Goal: Complete application form: Complete application form

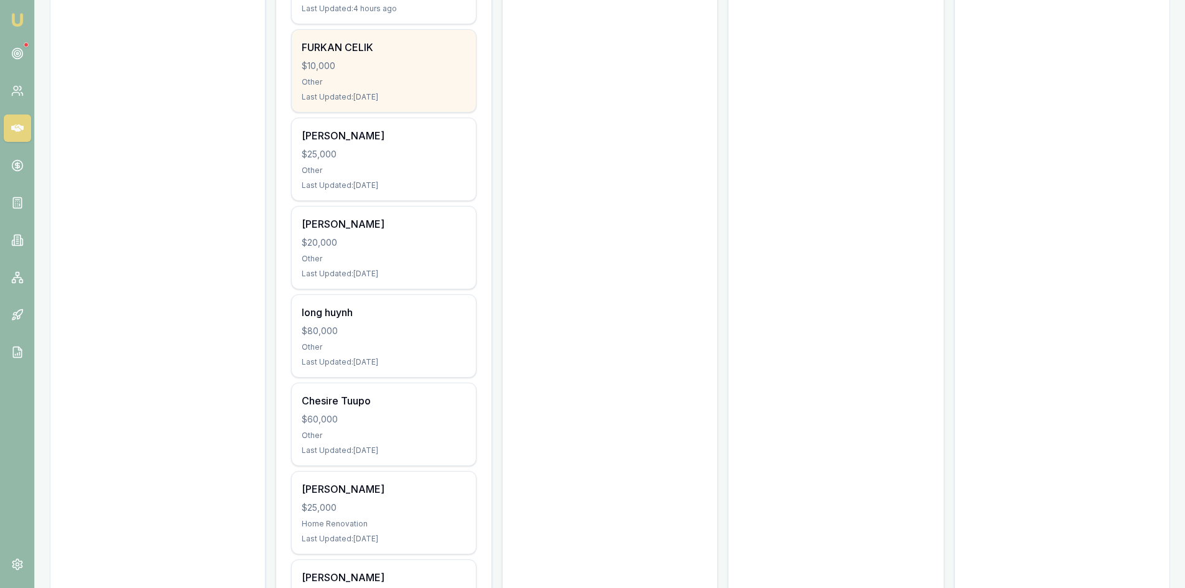
scroll to position [747, 0]
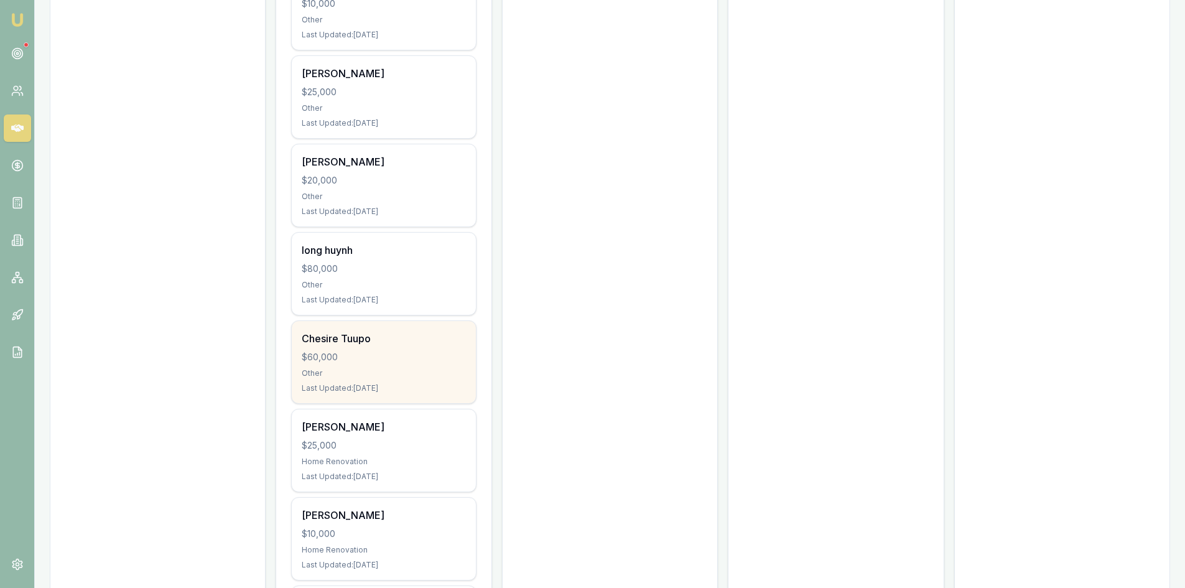
click at [358, 351] on div "$60,000" at bounding box center [384, 357] width 164 height 12
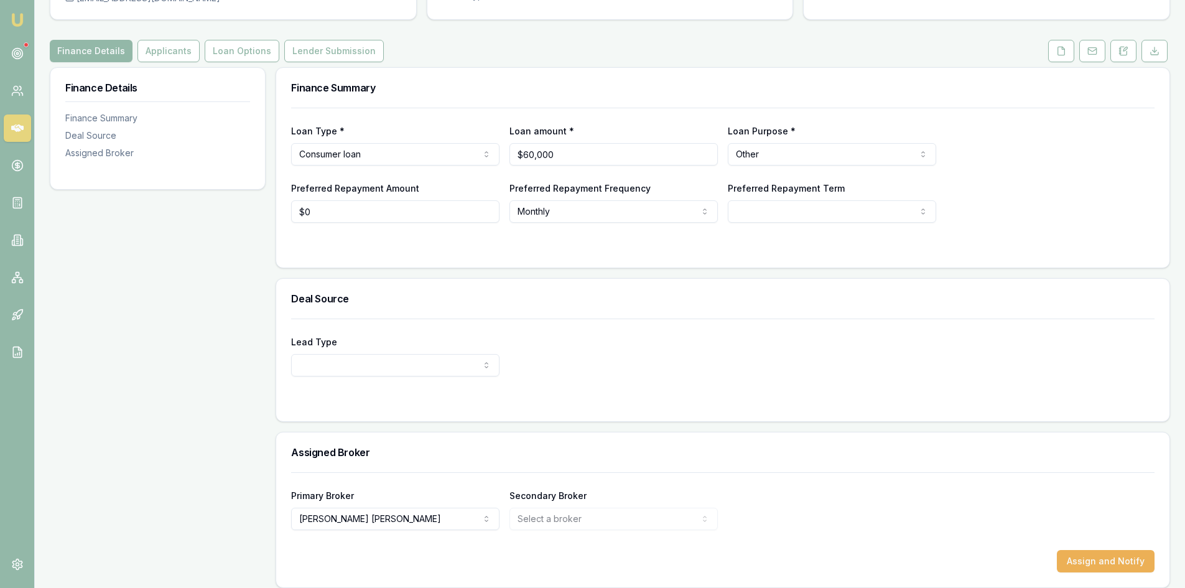
scroll to position [134, 0]
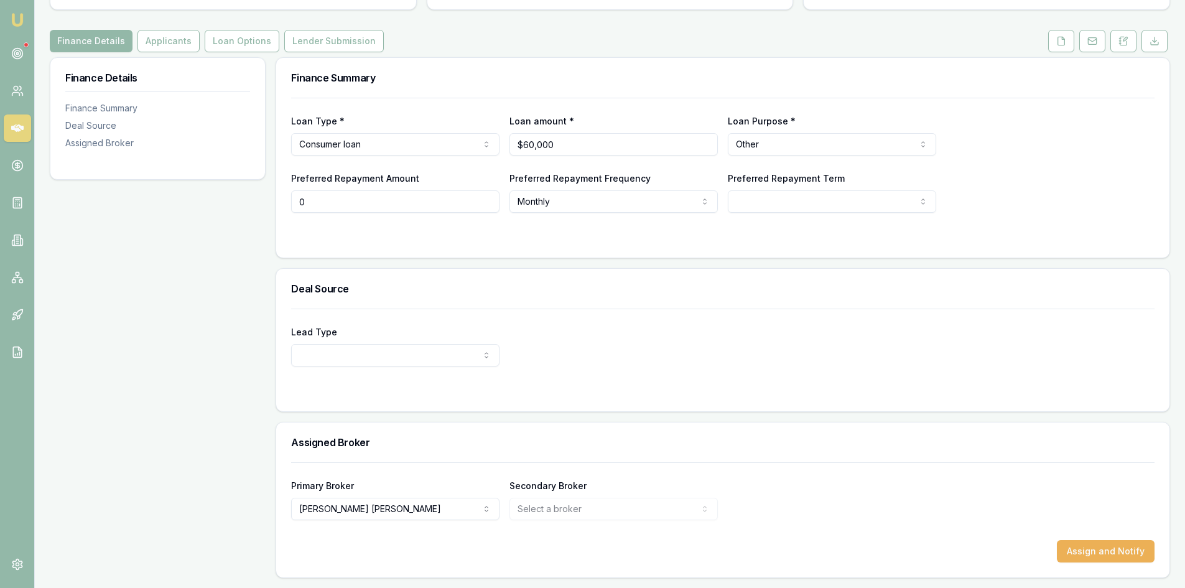
click at [337, 203] on input "0" at bounding box center [395, 201] width 208 height 22
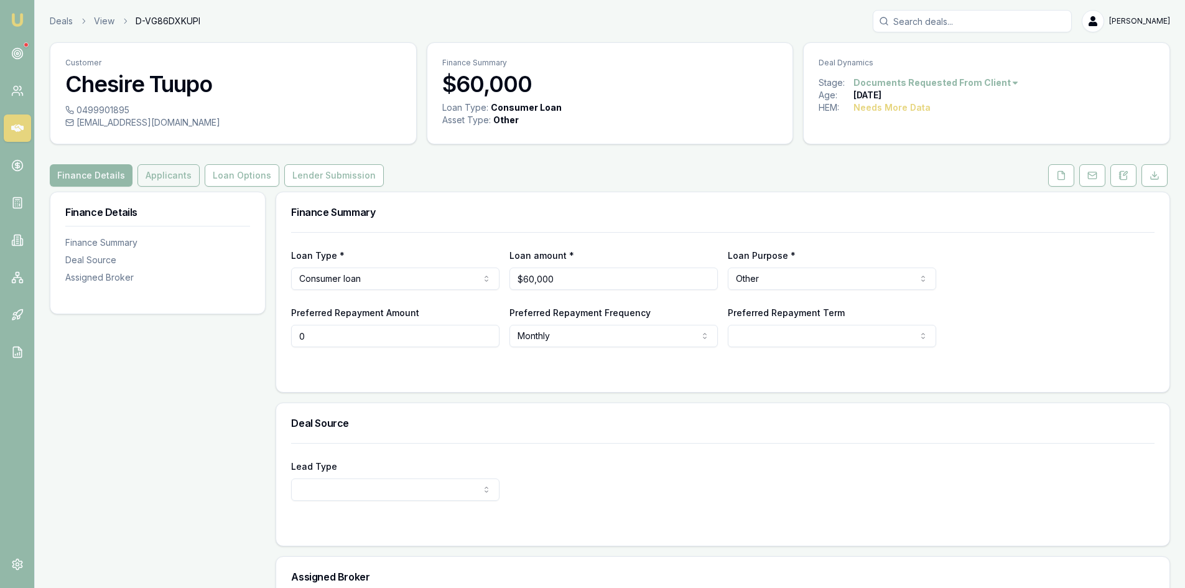
type input "$0"
click at [170, 179] on button "Applicants" at bounding box center [169, 175] width 62 height 22
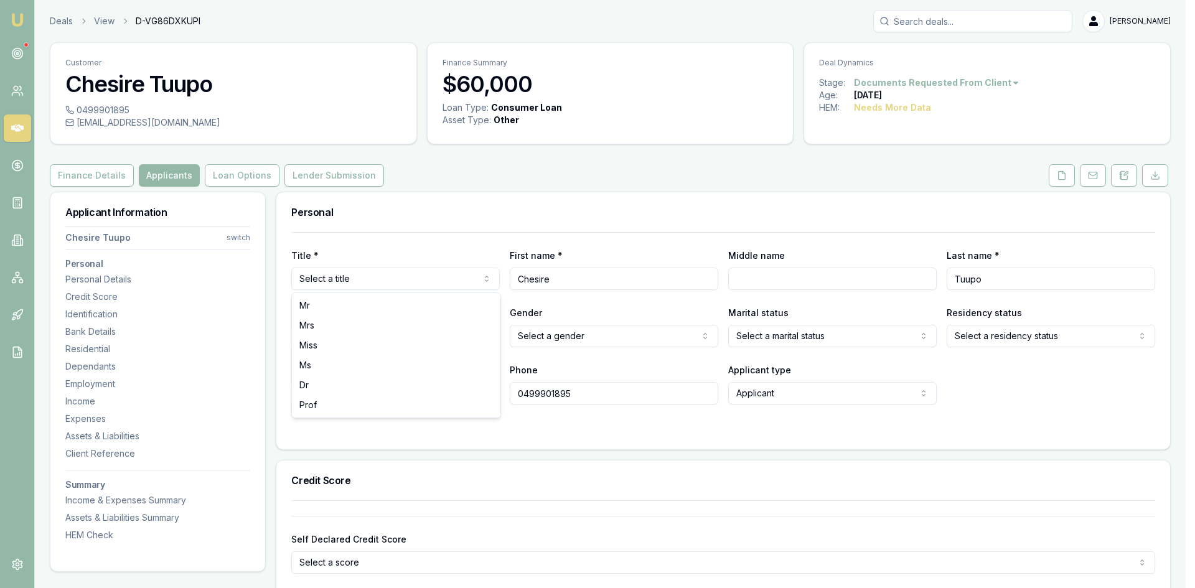
click at [358, 275] on html "Emu Broker Deals View D-VG86DXKUPI [PERSON_NAME] Toggle Menu Customer Chesire T…" at bounding box center [597, 294] width 1195 height 588
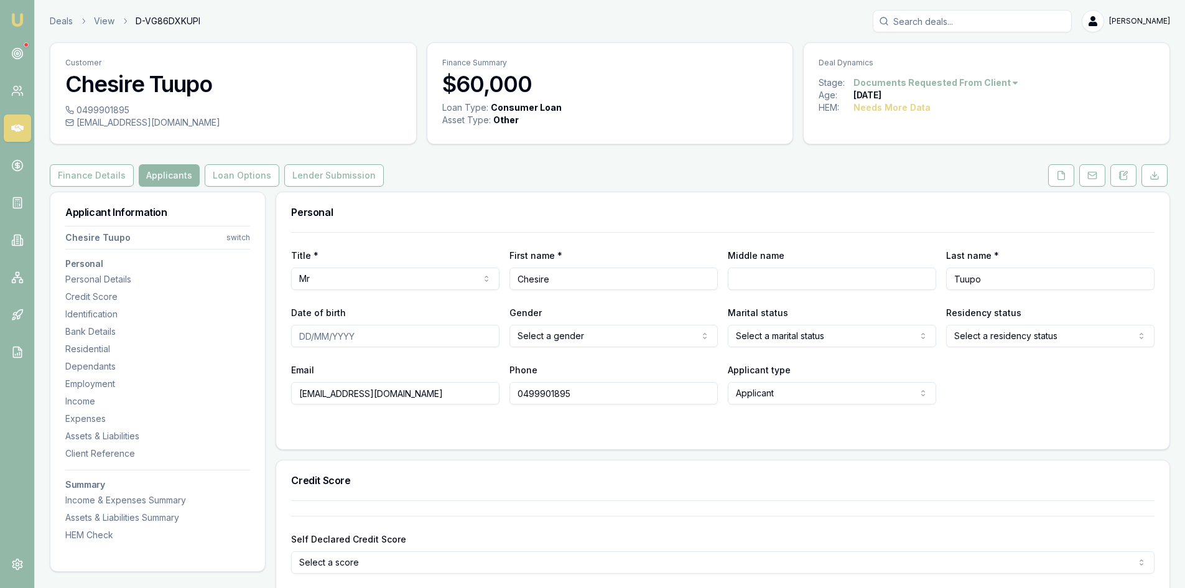
drag, startPoint x: 304, startPoint y: 337, endPoint x: 315, endPoint y: 337, distance: 11.2
click at [304, 337] on input "Date of birth" at bounding box center [395, 336] width 208 height 22
type input "0"
type input "[DATE]"
click at [536, 343] on html "Emu Broker Deals View D-VG86DXKUPI [PERSON_NAME] Toggle Menu Customer Chesire T…" at bounding box center [592, 294] width 1185 height 588
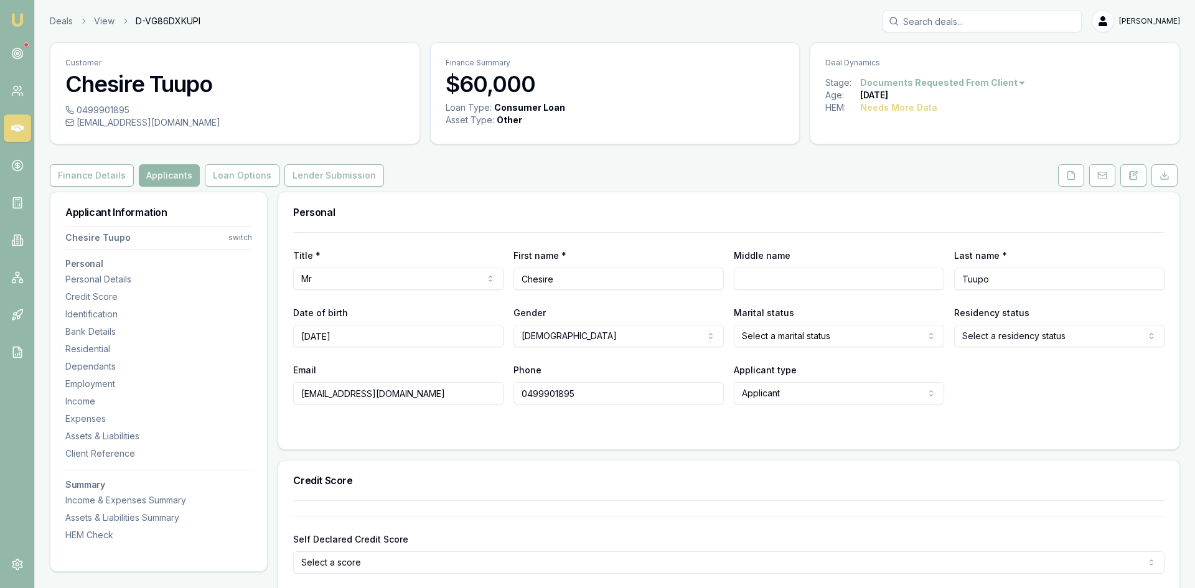
click at [800, 334] on html "Emu Broker Deals View D-VG86DXKUPI [PERSON_NAME] Toggle Menu Customer Chesire T…" at bounding box center [597, 294] width 1195 height 588
click at [981, 332] on html "Emu Broker Deals View D-VG86DXKUPI [PERSON_NAME] Toggle Menu Customer Chesire T…" at bounding box center [597, 294] width 1195 height 588
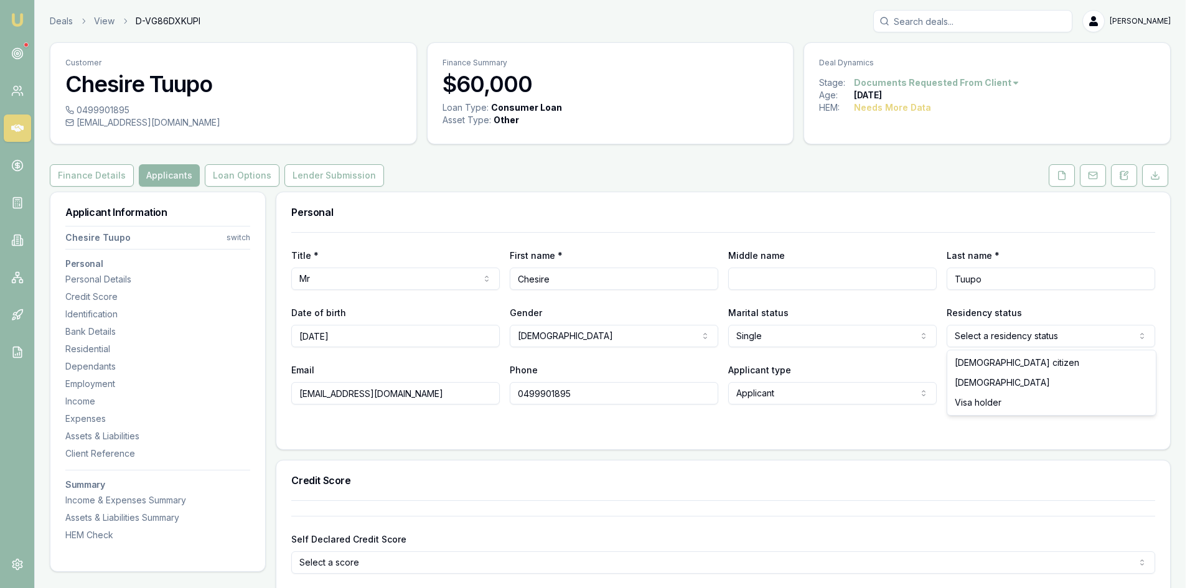
select select "[DEMOGRAPHIC_DATA]"
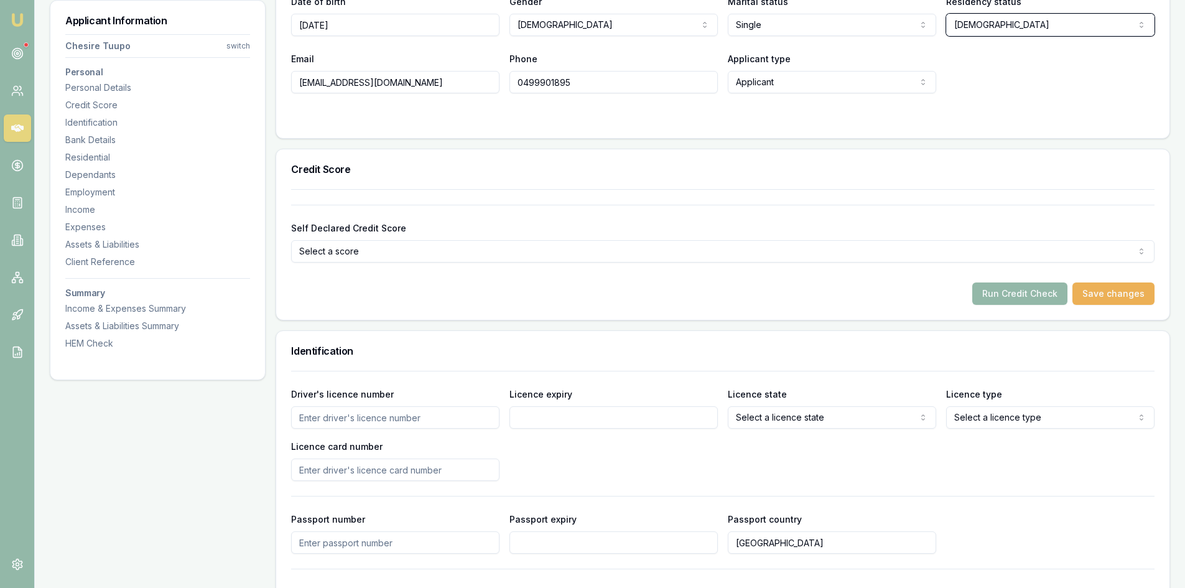
scroll to position [436, 0]
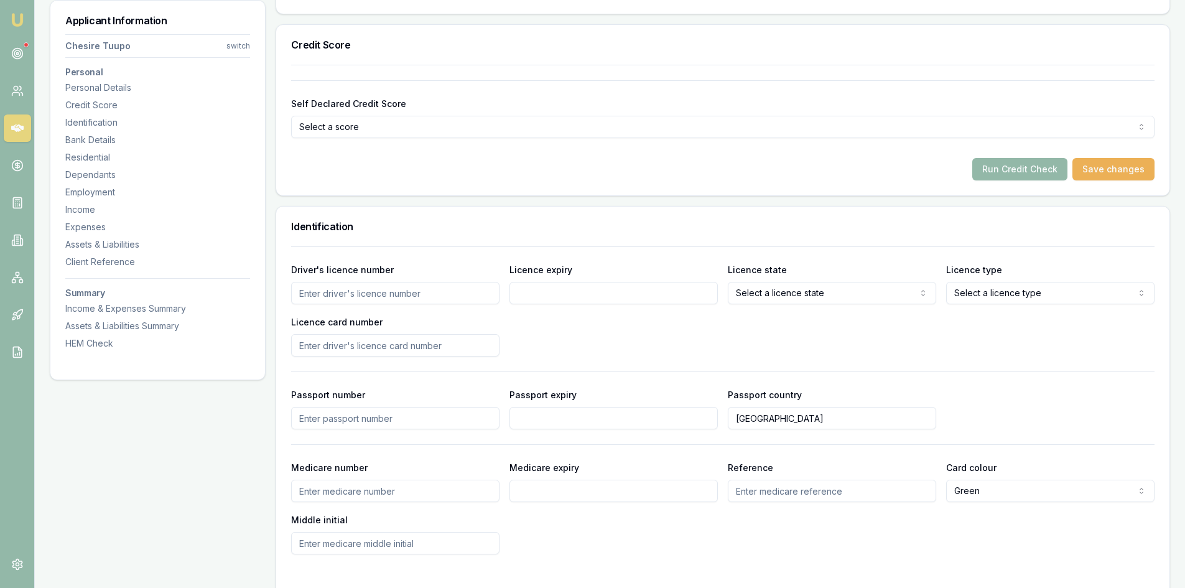
click at [421, 292] on input "Driver's licence number" at bounding box center [395, 293] width 208 height 22
click at [329, 295] on input "Driver's licence number" at bounding box center [395, 293] width 208 height 22
type input "100380832"
click at [541, 294] on input "Licence expiry" at bounding box center [614, 293] width 208 height 22
type input "[DATE]"
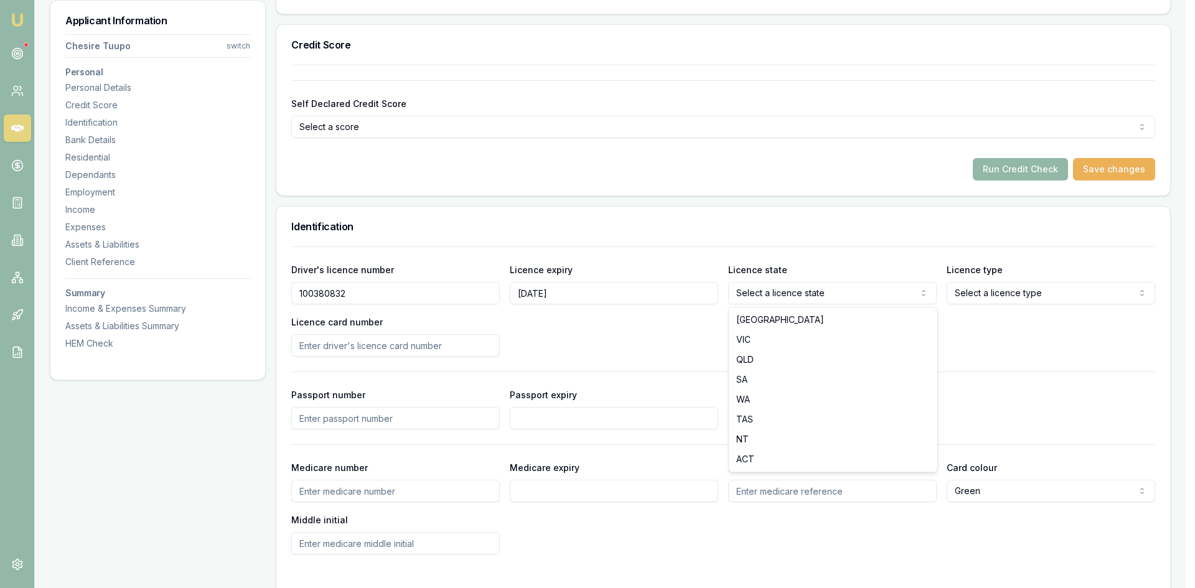
select select "QLD"
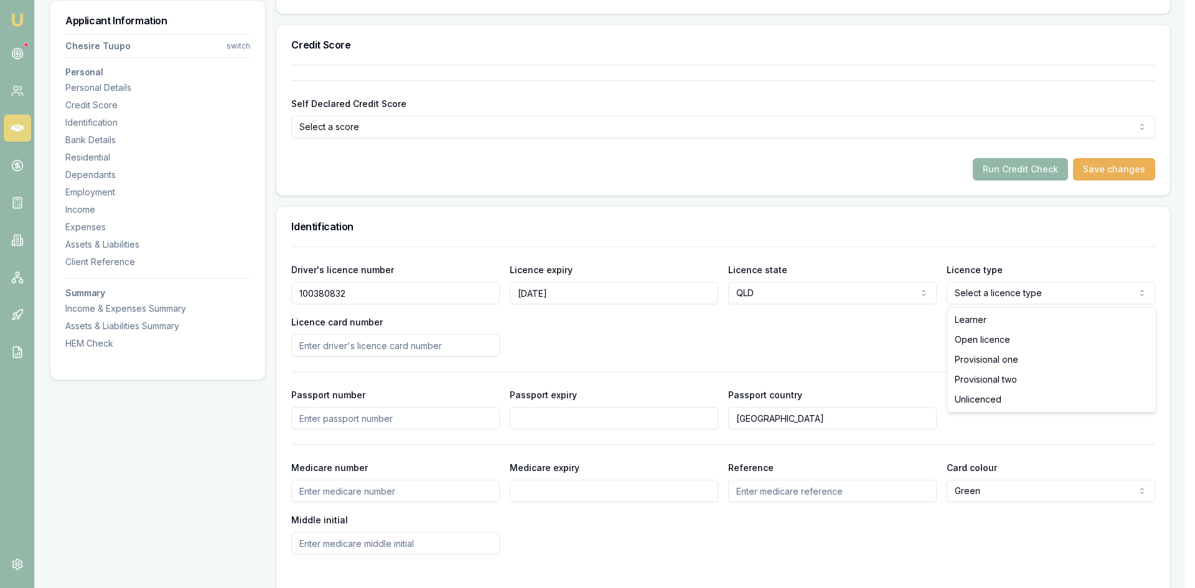
select select "OPEN_LICENCE"
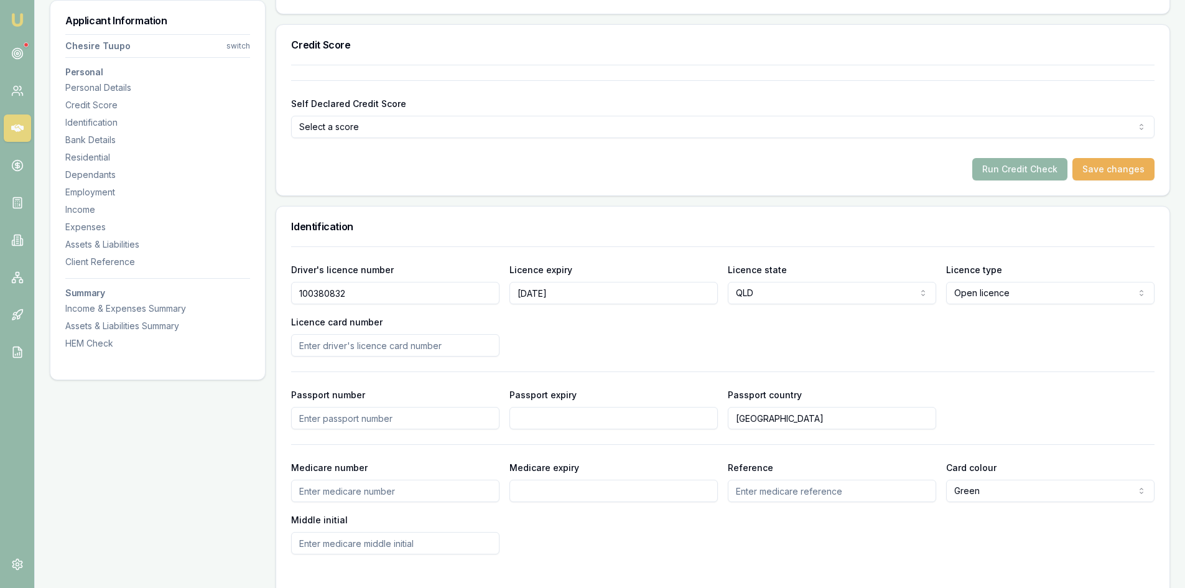
click at [360, 346] on input "Licence card number" at bounding box center [395, 345] width 208 height 22
type input "DC7D125002"
click at [551, 324] on div "Driver's licence number [DRIVERS_LICENSE_NUMBER] Licence expiry [DATE] Licence …" at bounding box center [723, 309] width 864 height 95
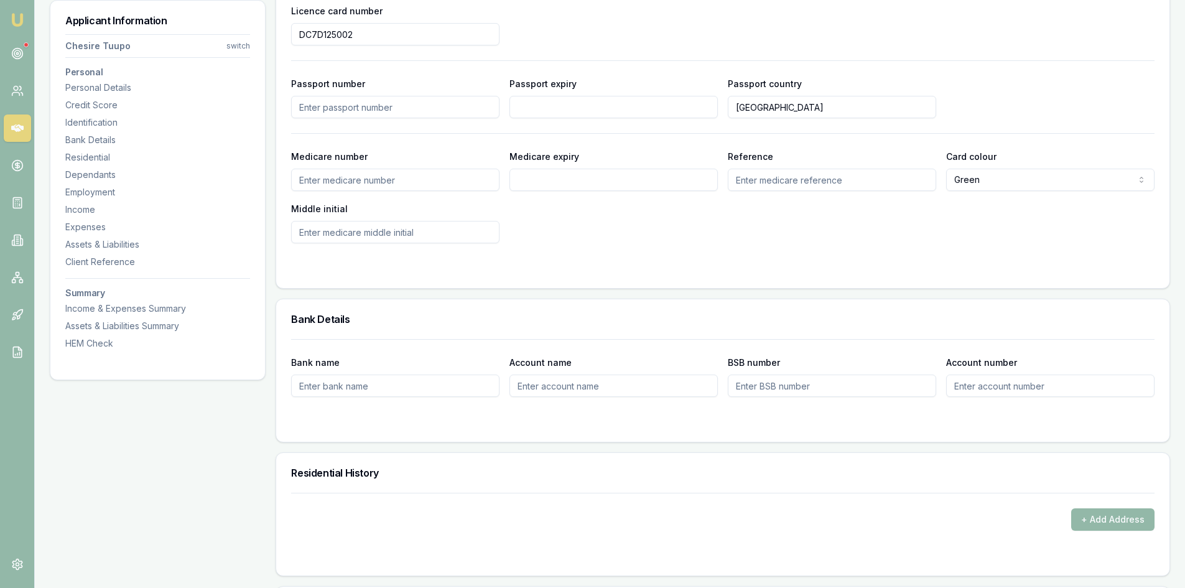
scroll to position [871, 0]
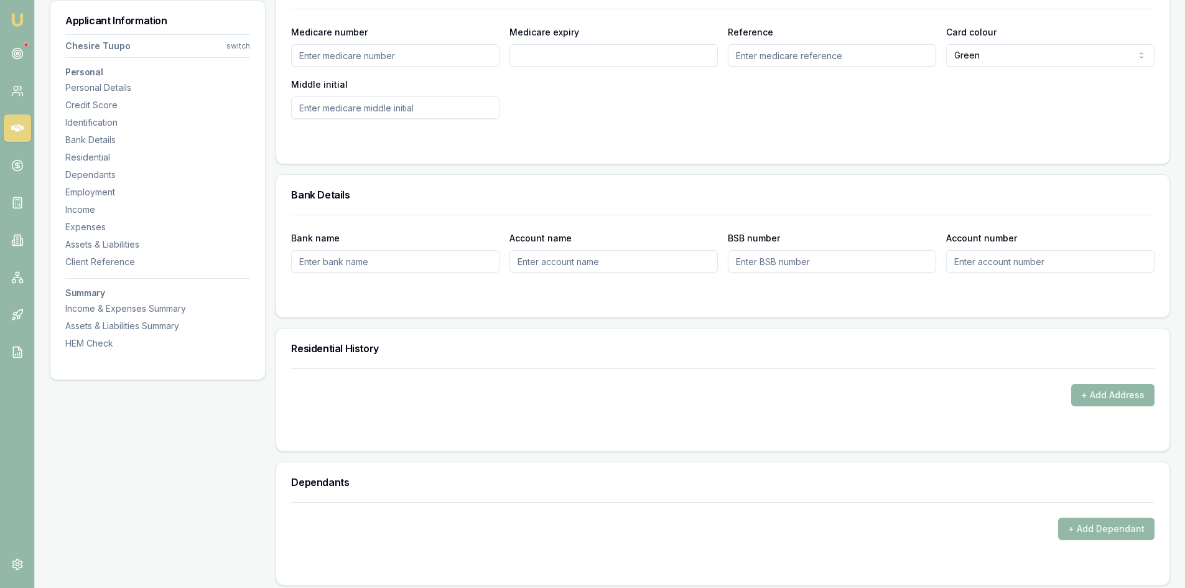
click at [1106, 392] on button "+ Add Address" at bounding box center [1113, 395] width 83 height 22
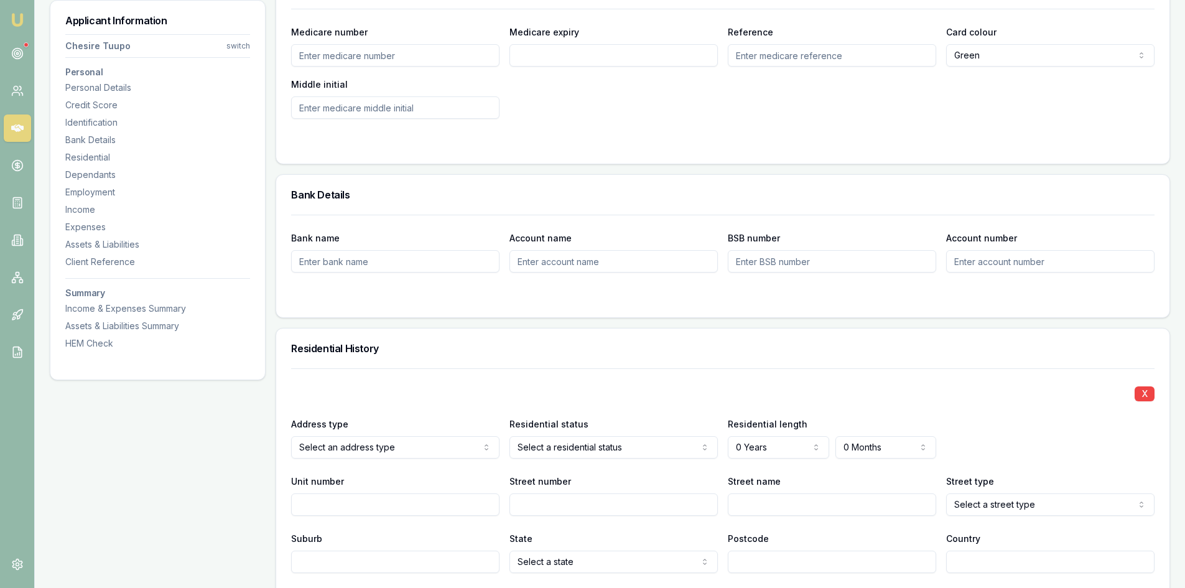
click at [324, 507] on input "Unit number" at bounding box center [395, 504] width 208 height 22
click at [568, 506] on input "Street number" at bounding box center [614, 504] width 208 height 22
type input "22"
type input "SIENNA"
select select "Circle"
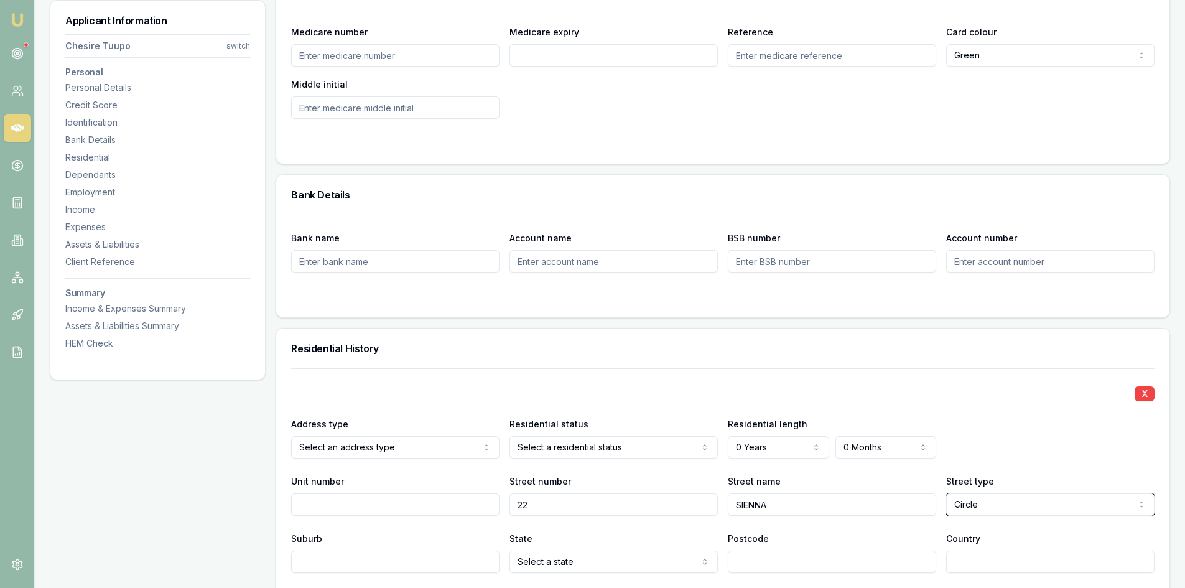
scroll to position [1058, 0]
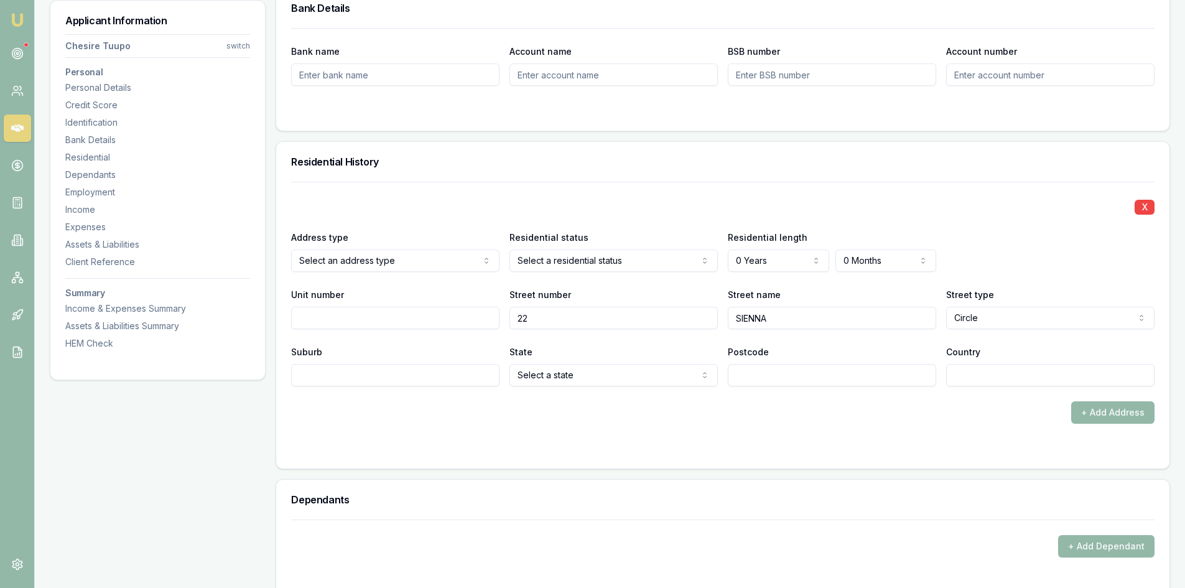
click at [413, 377] on input "Suburb" at bounding box center [395, 375] width 208 height 22
type input "YARRABILBA"
select select "QLD"
click at [824, 374] on input "Postcode" at bounding box center [832, 375] width 208 height 22
type input "4207"
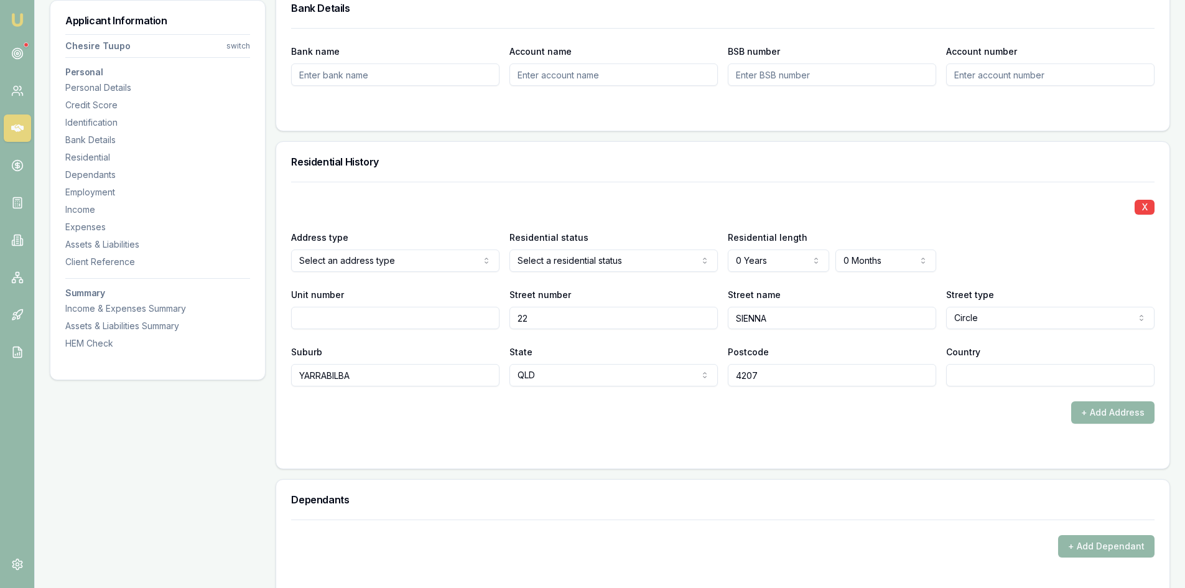
click at [969, 375] on input "Country" at bounding box center [1050, 375] width 208 height 22
type input "AU"
click at [813, 427] on form "X Address type Select an address type Current Previous Residential status Selec…" at bounding box center [723, 318] width 864 height 272
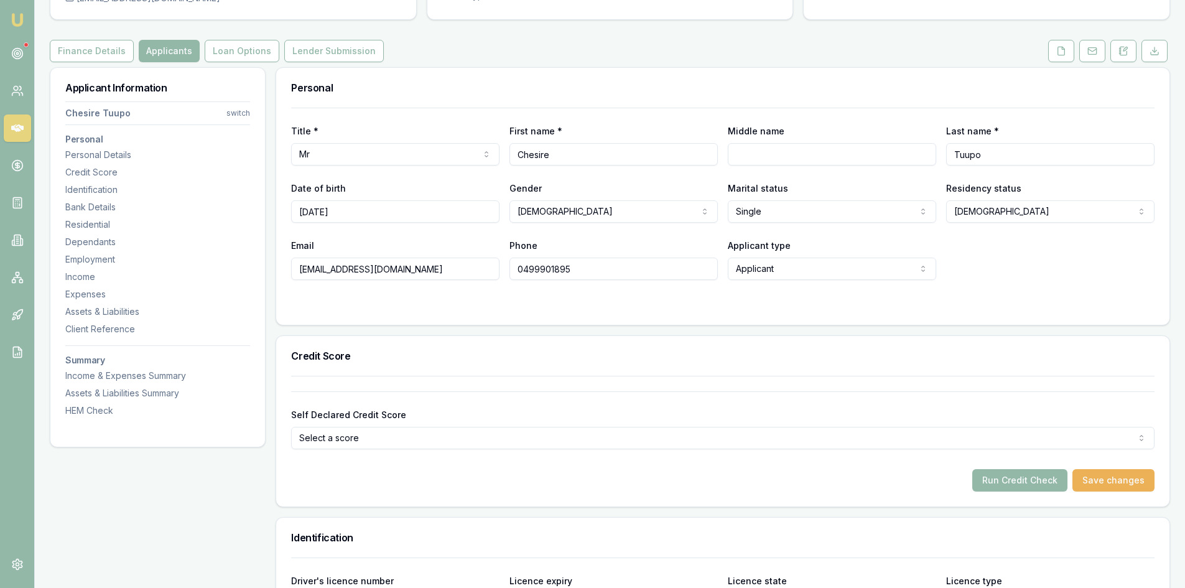
scroll to position [0, 0]
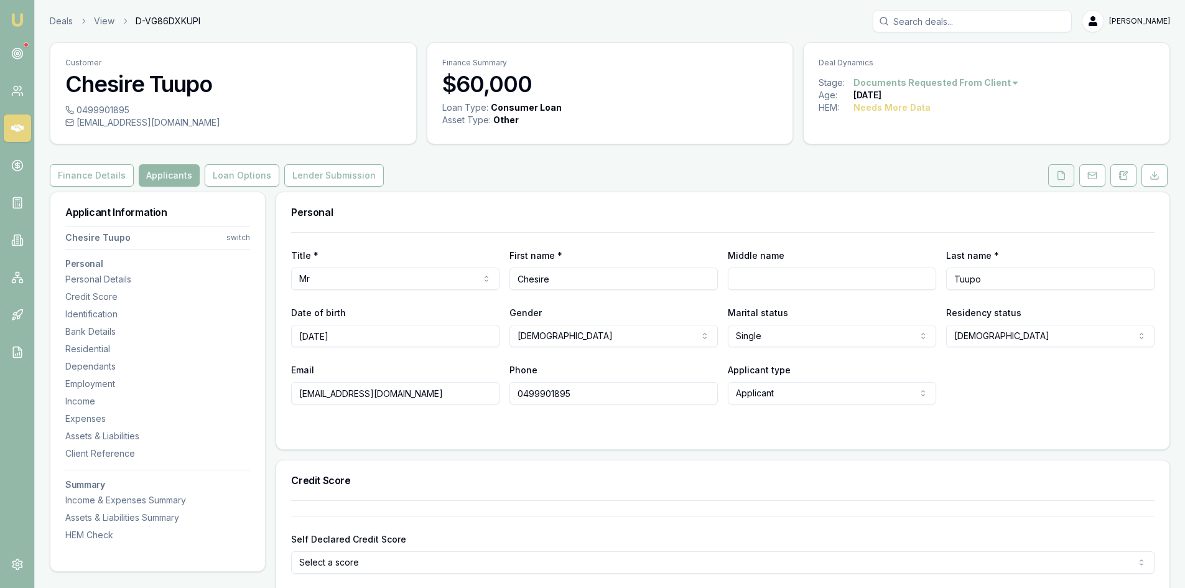
click at [1065, 182] on button at bounding box center [1062, 175] width 26 height 22
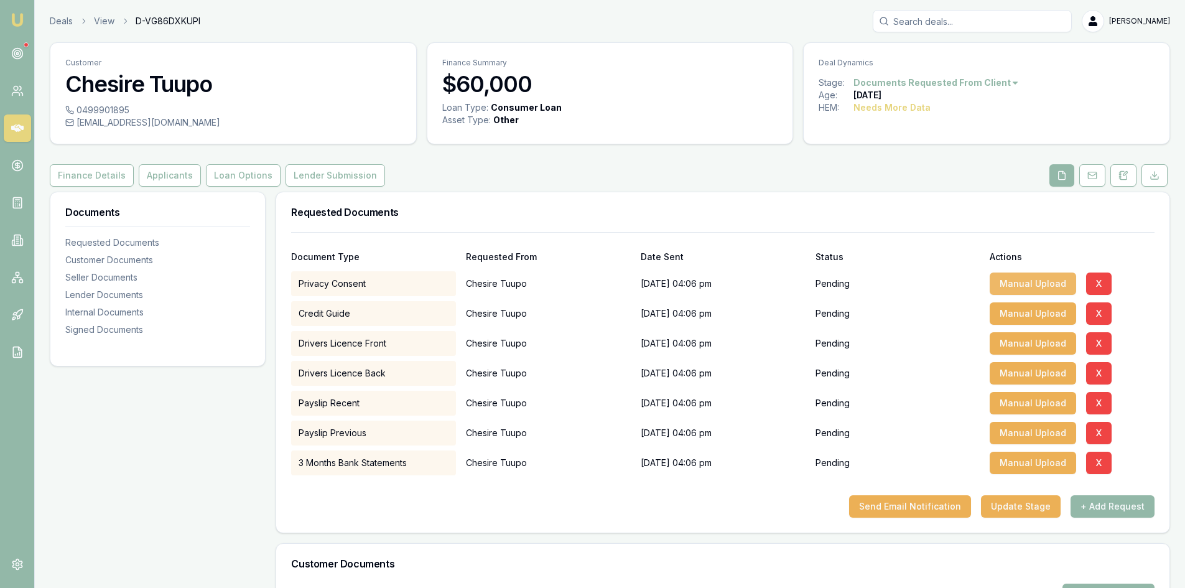
click at [1021, 279] on button "Manual Upload" at bounding box center [1033, 284] width 86 height 22
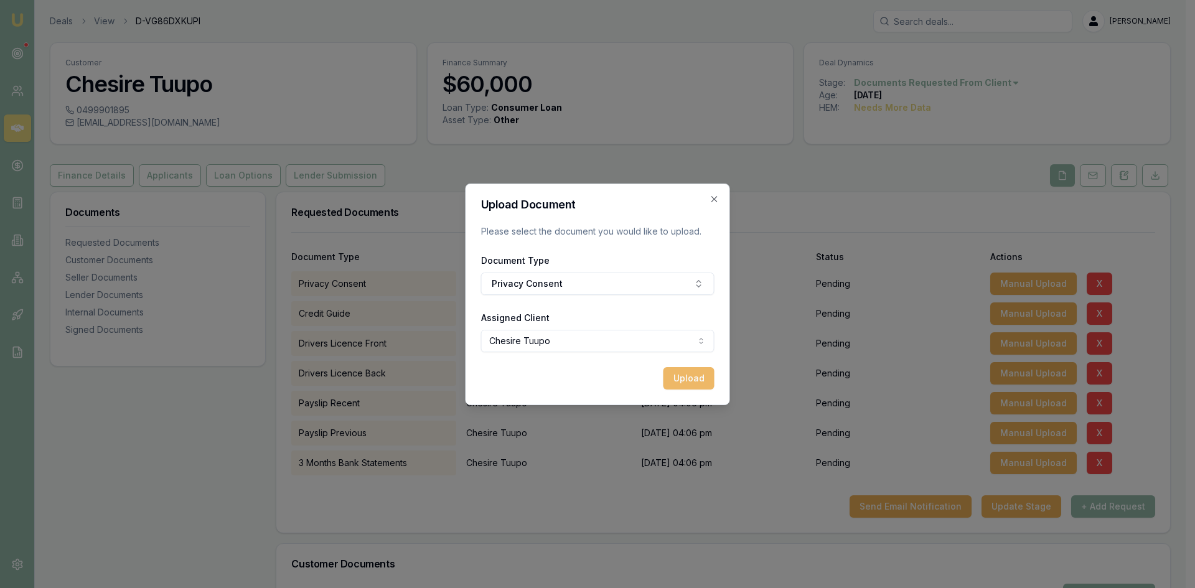
click at [688, 379] on button "Upload" at bounding box center [688, 378] width 51 height 22
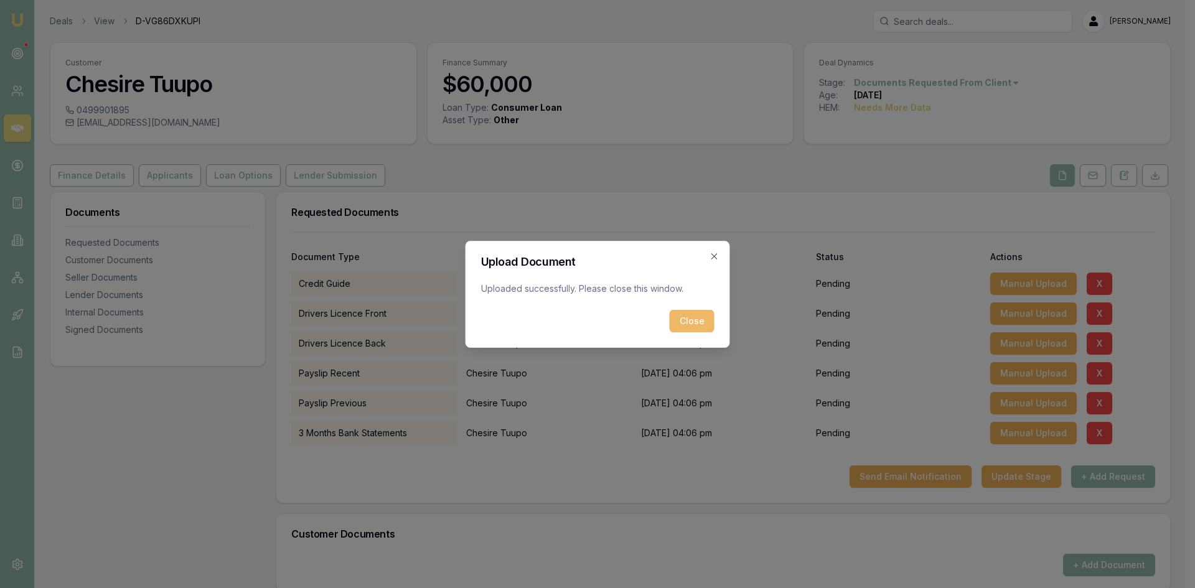
click at [688, 319] on button "Close" at bounding box center [692, 321] width 45 height 22
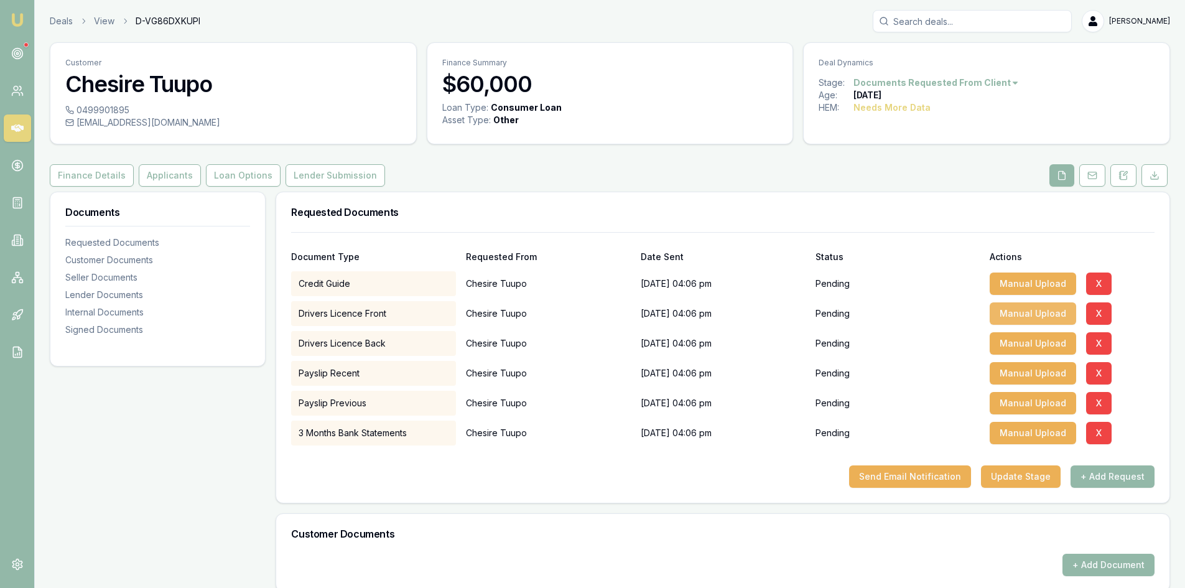
click at [1018, 315] on button "Manual Upload" at bounding box center [1033, 313] width 86 height 22
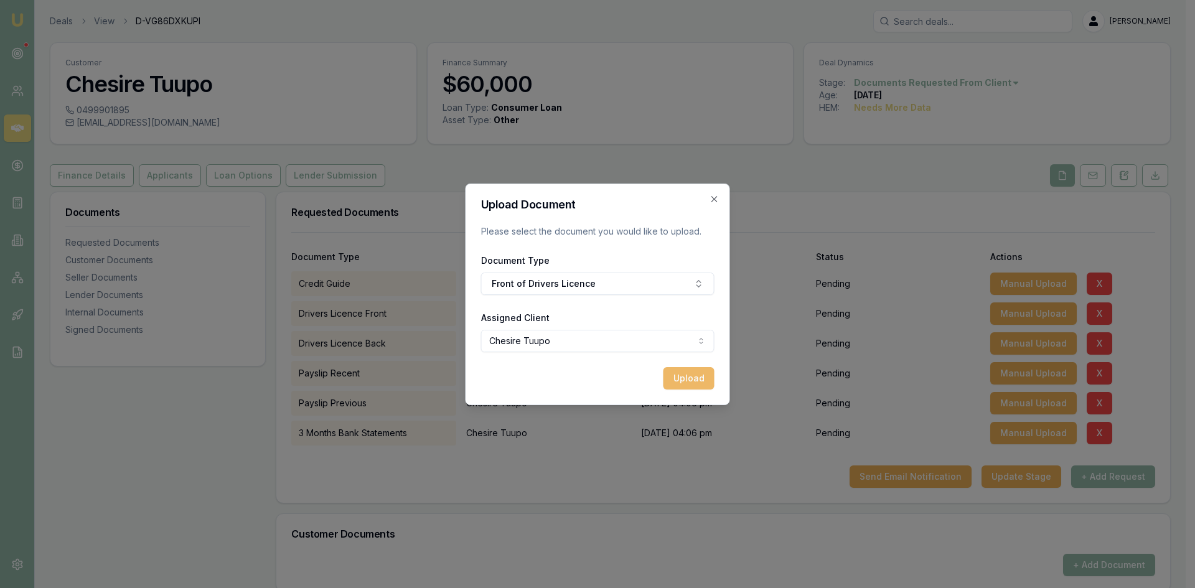
click at [688, 383] on button "Upload" at bounding box center [688, 378] width 51 height 22
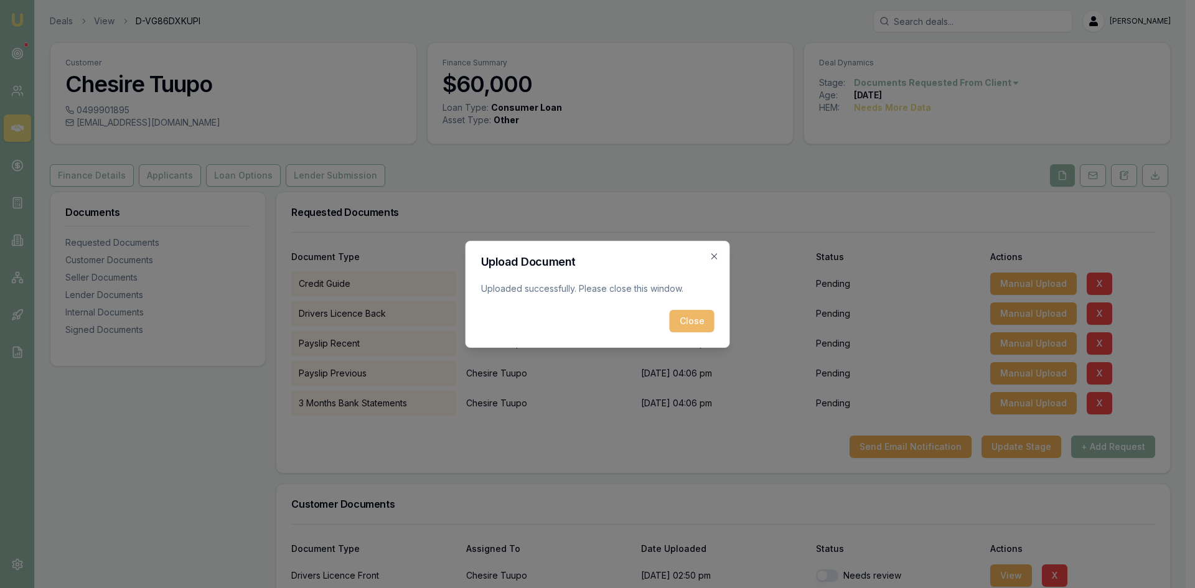
click at [688, 324] on button "Close" at bounding box center [692, 321] width 45 height 22
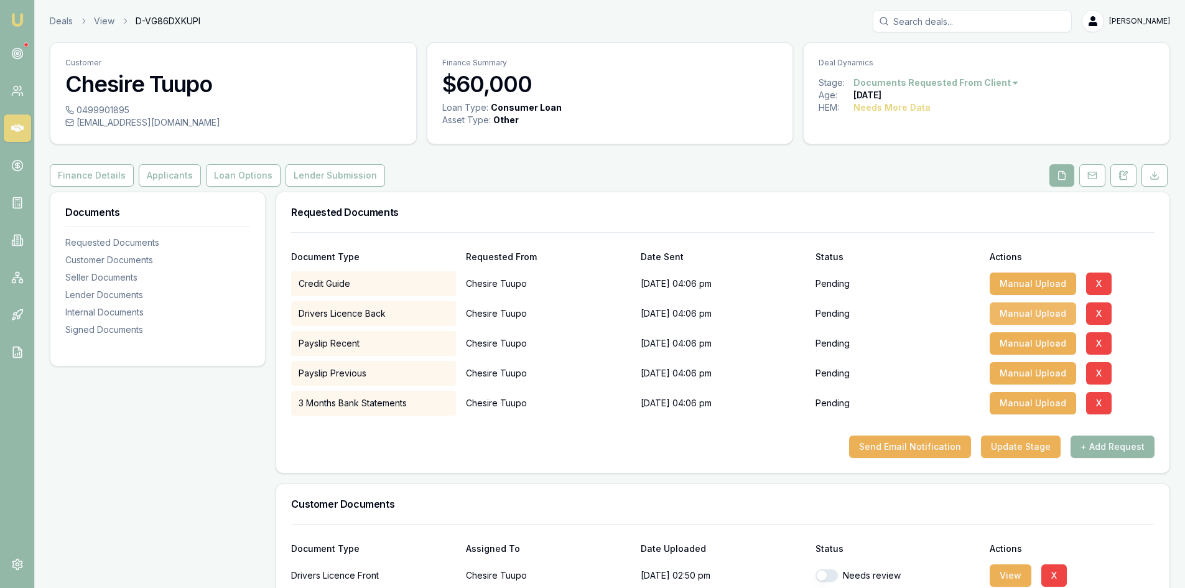
click at [1009, 317] on button "Manual Upload" at bounding box center [1033, 313] width 86 height 22
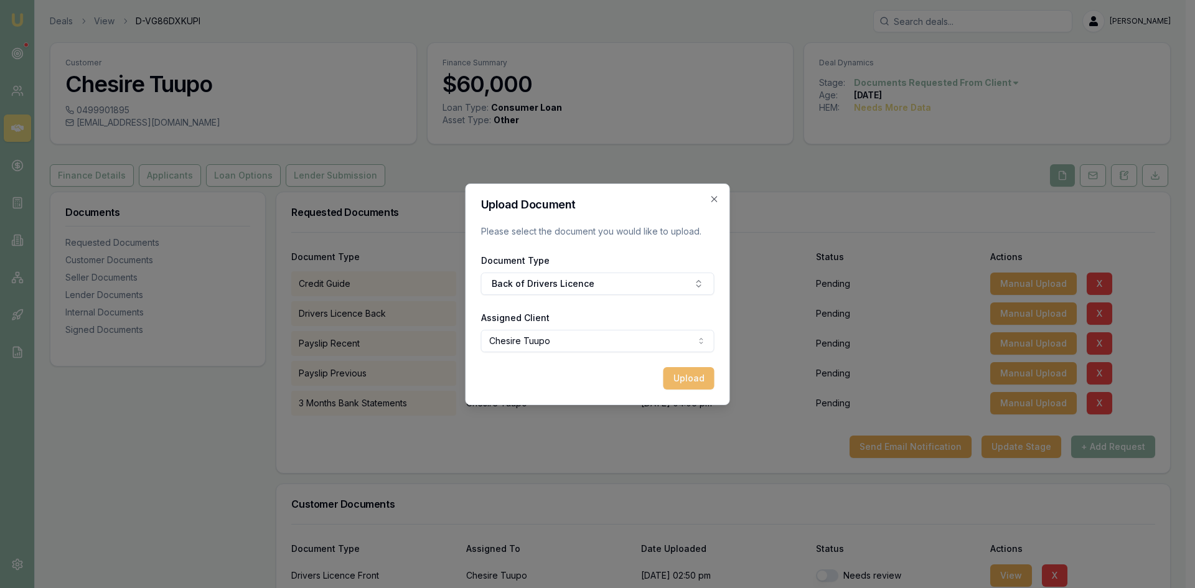
click at [691, 372] on button "Upload" at bounding box center [688, 378] width 51 height 22
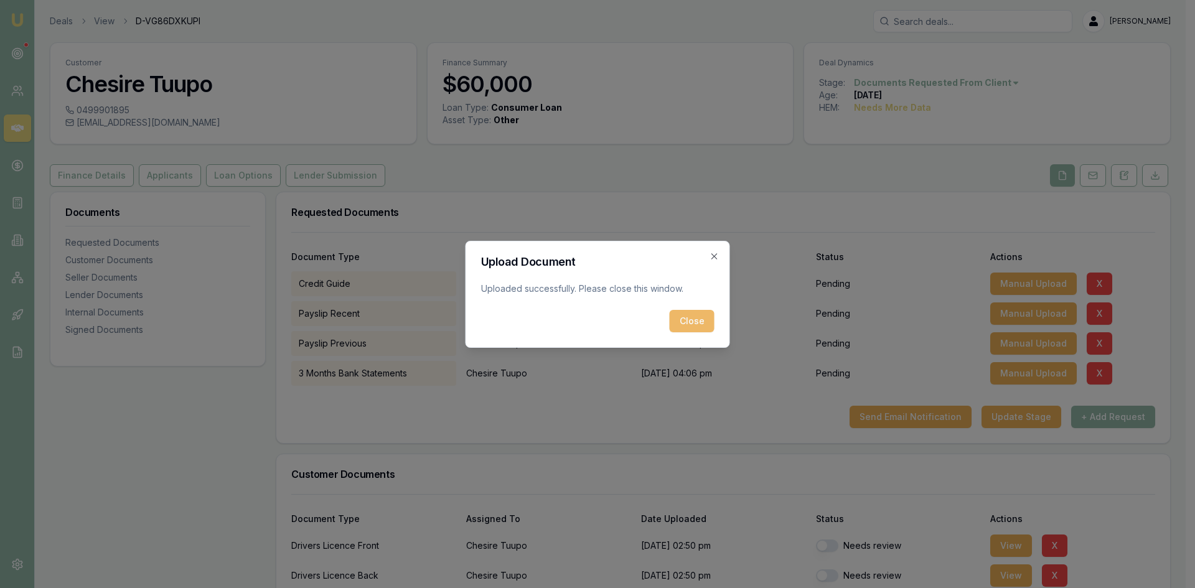
click at [703, 326] on button "Close" at bounding box center [692, 321] width 45 height 22
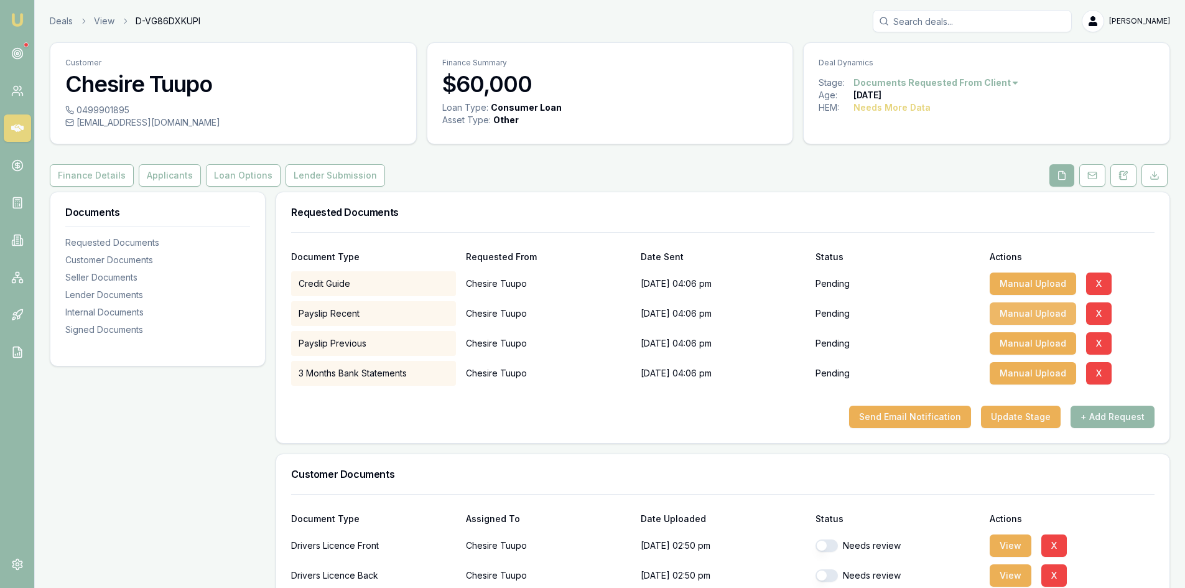
click at [1031, 307] on button "Manual Upload" at bounding box center [1033, 313] width 86 height 22
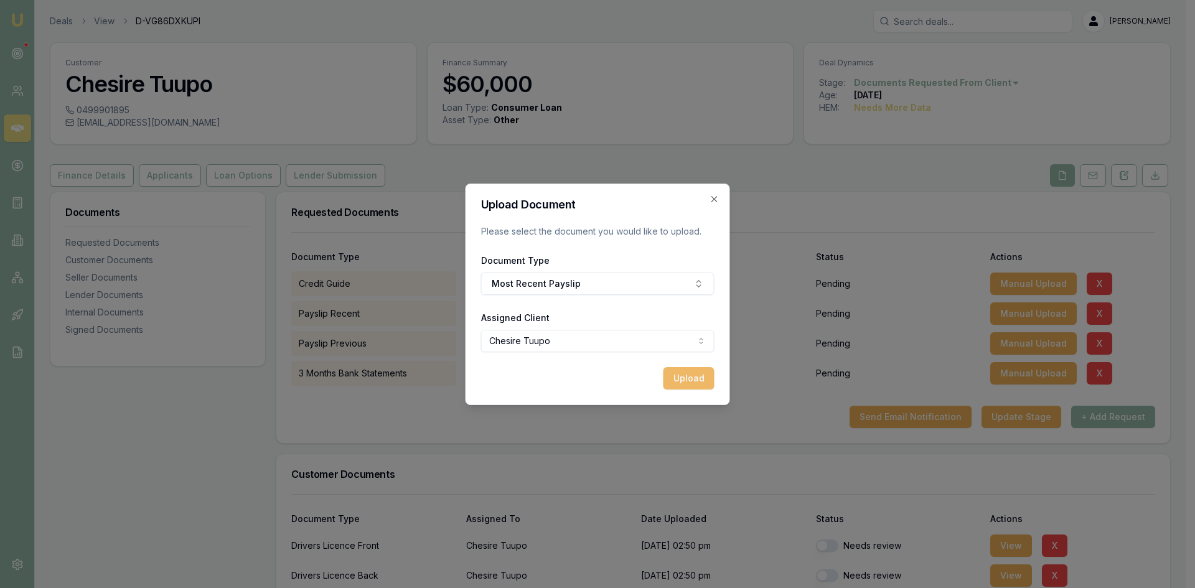
click at [693, 376] on button "Upload" at bounding box center [688, 378] width 51 height 22
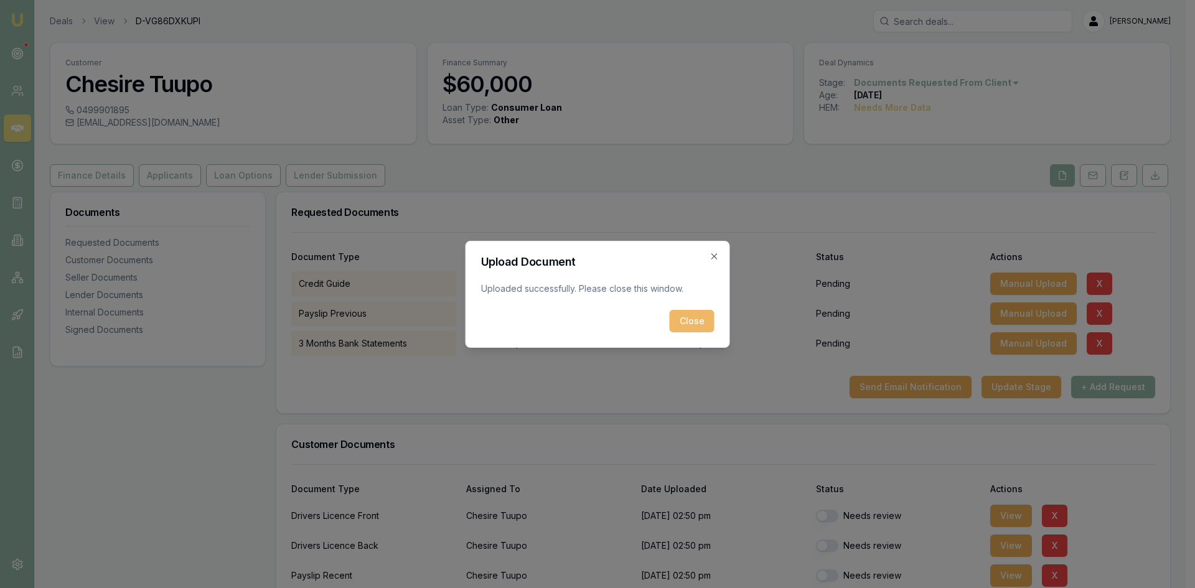
click at [692, 315] on button "Close" at bounding box center [692, 321] width 45 height 22
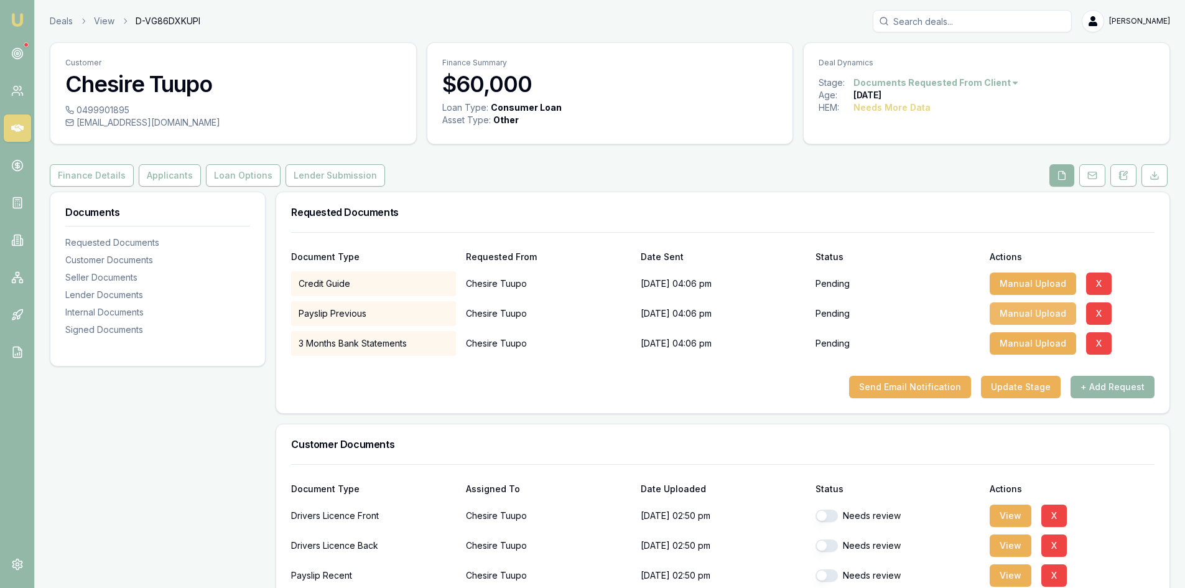
click at [1052, 311] on button "Manual Upload" at bounding box center [1033, 313] width 86 height 22
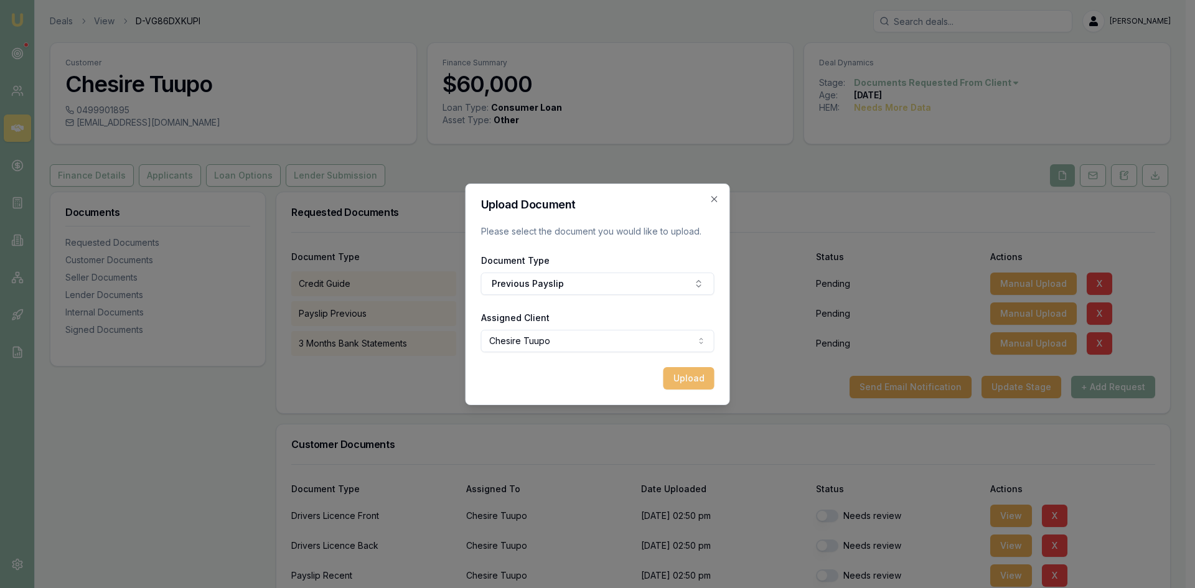
click at [696, 383] on button "Upload" at bounding box center [688, 378] width 51 height 22
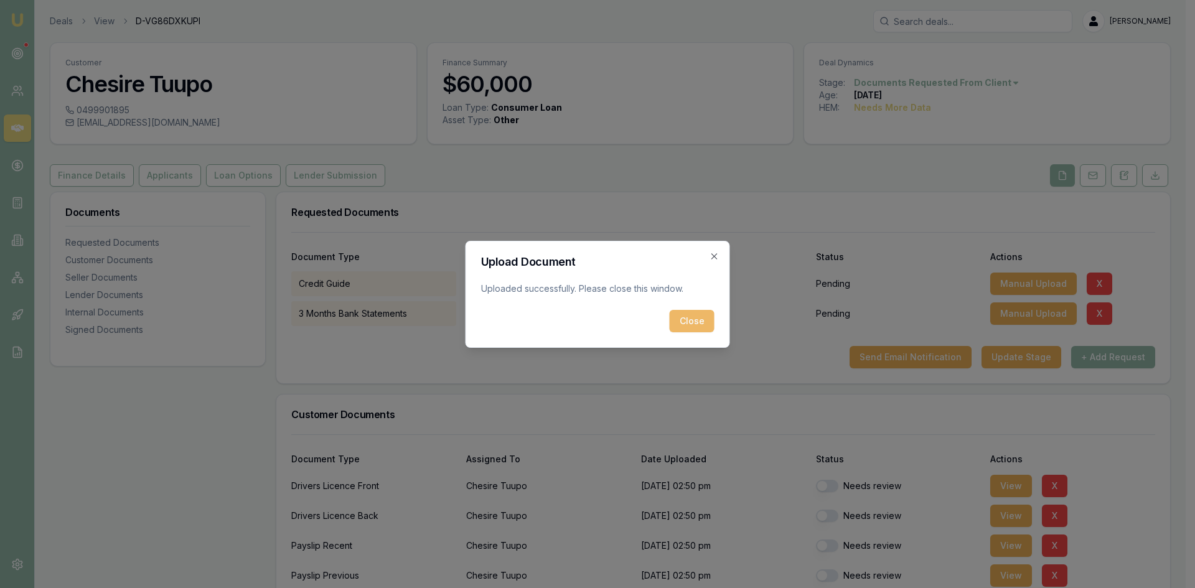
click at [687, 328] on button "Close" at bounding box center [692, 321] width 45 height 22
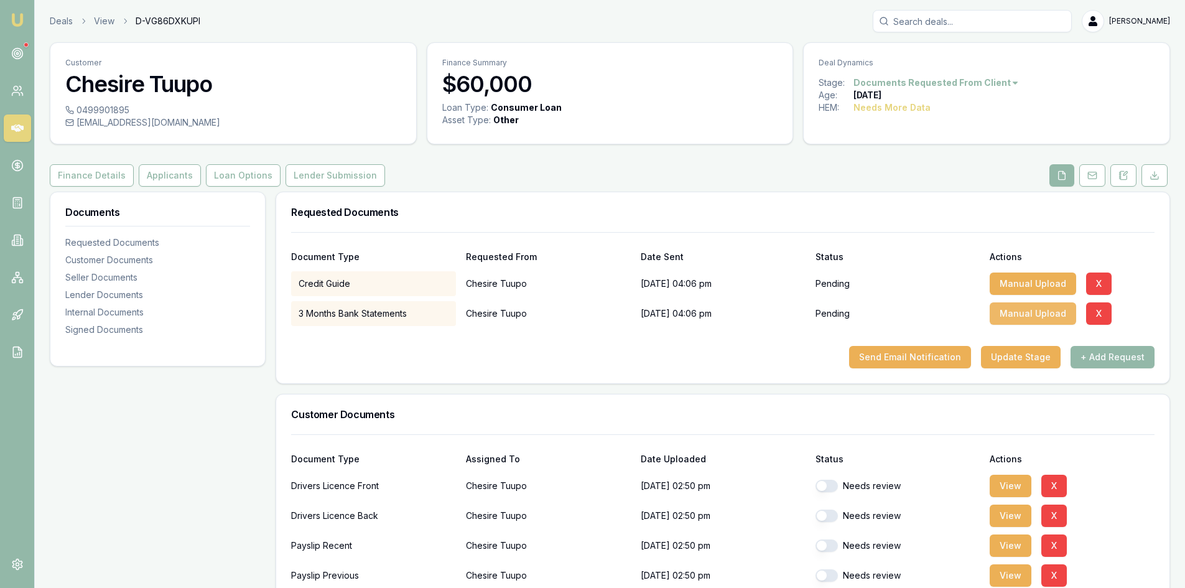
click at [1037, 311] on button "Manual Upload" at bounding box center [1033, 313] width 86 height 22
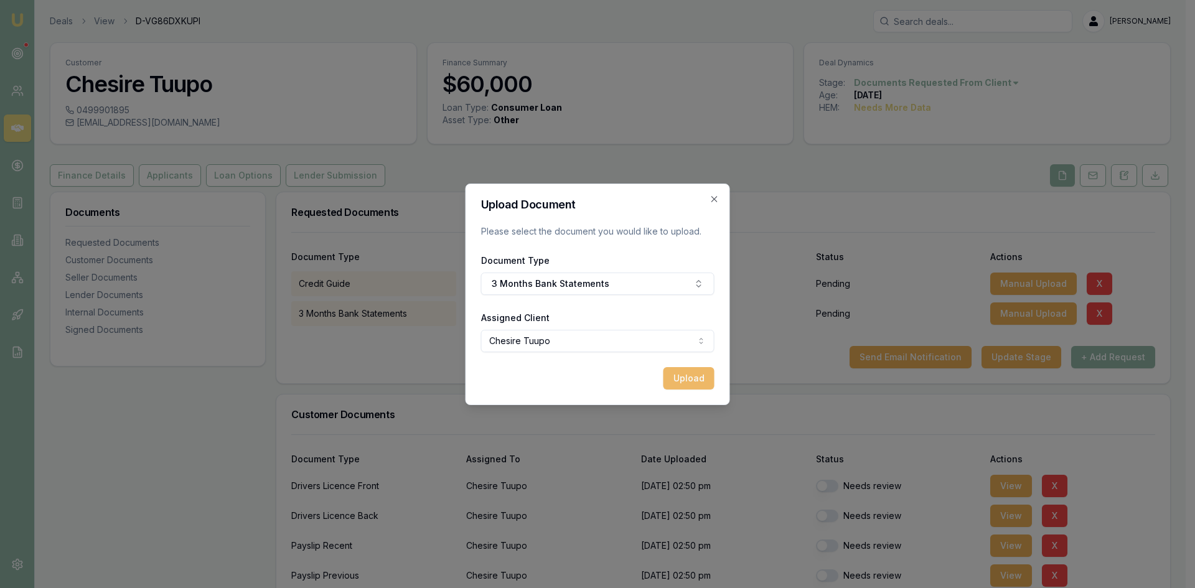
click at [680, 380] on button "Upload" at bounding box center [688, 378] width 51 height 22
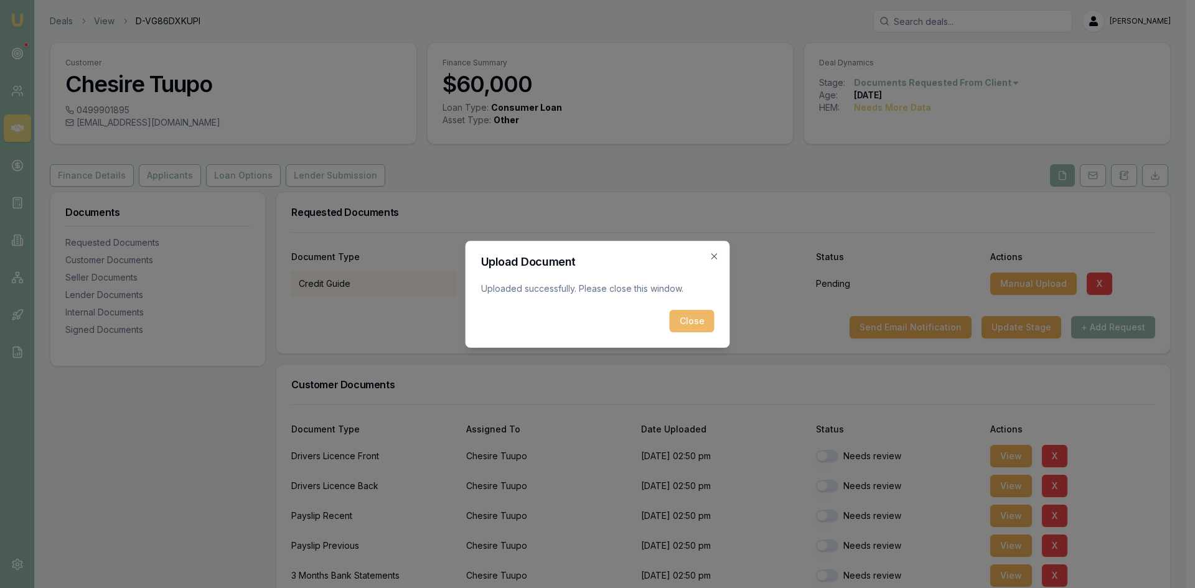
click at [686, 324] on button "Close" at bounding box center [692, 321] width 45 height 22
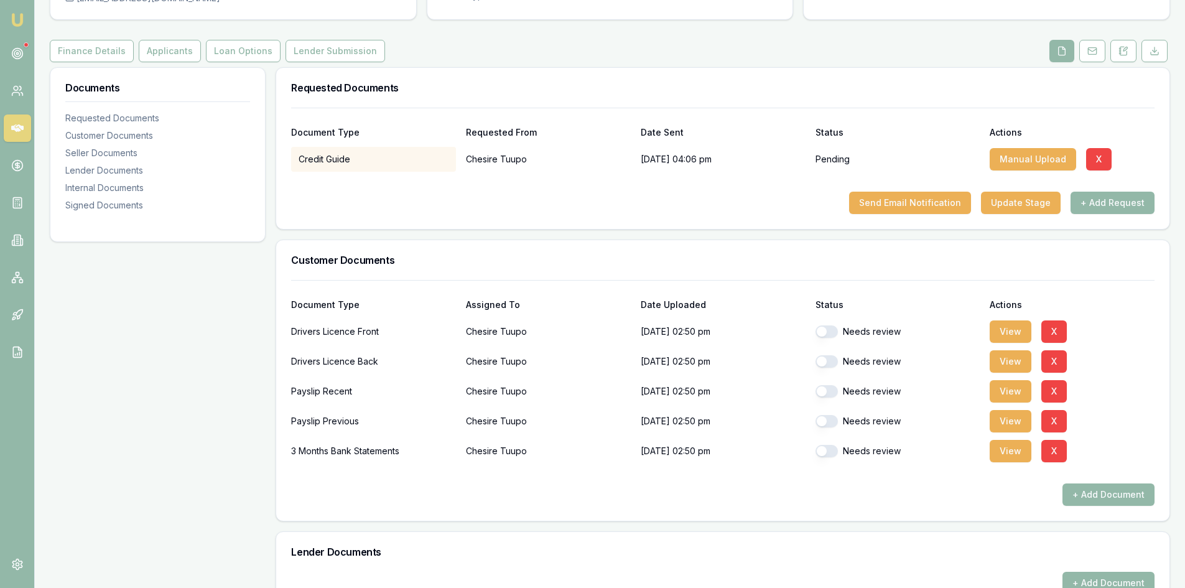
scroll to position [187, 0]
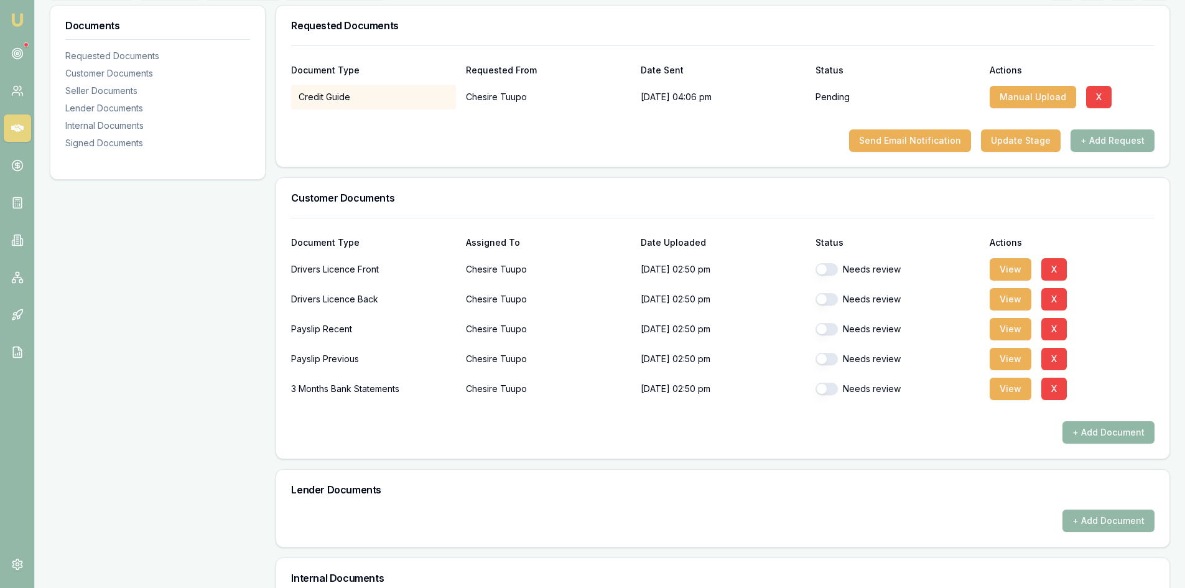
click at [1091, 432] on button "+ Add Document" at bounding box center [1109, 432] width 92 height 22
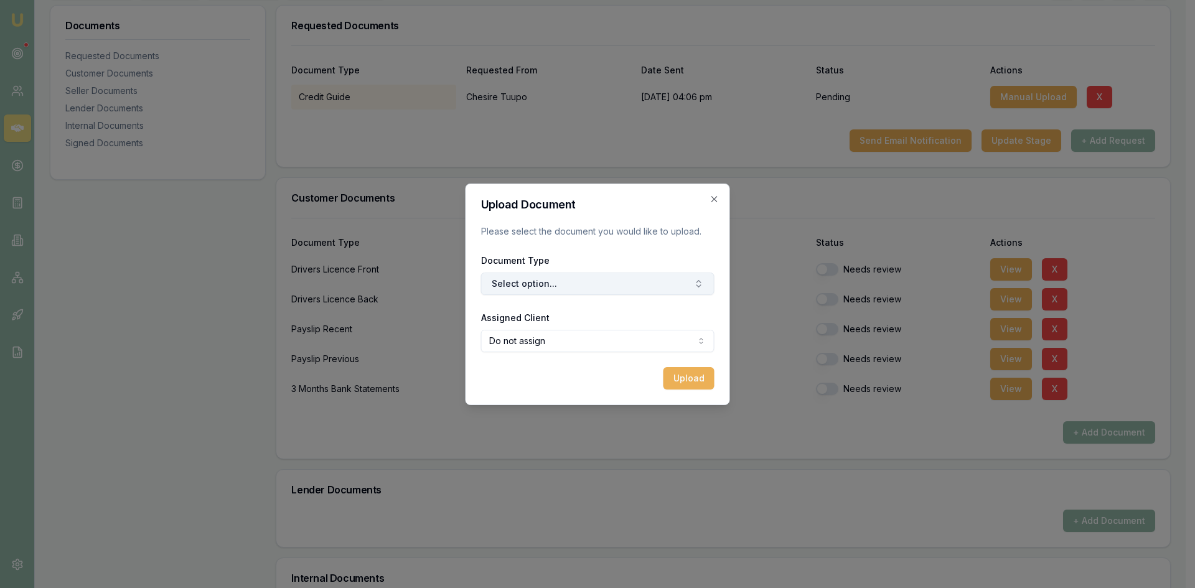
click at [511, 279] on button "Select option..." at bounding box center [597, 284] width 233 height 22
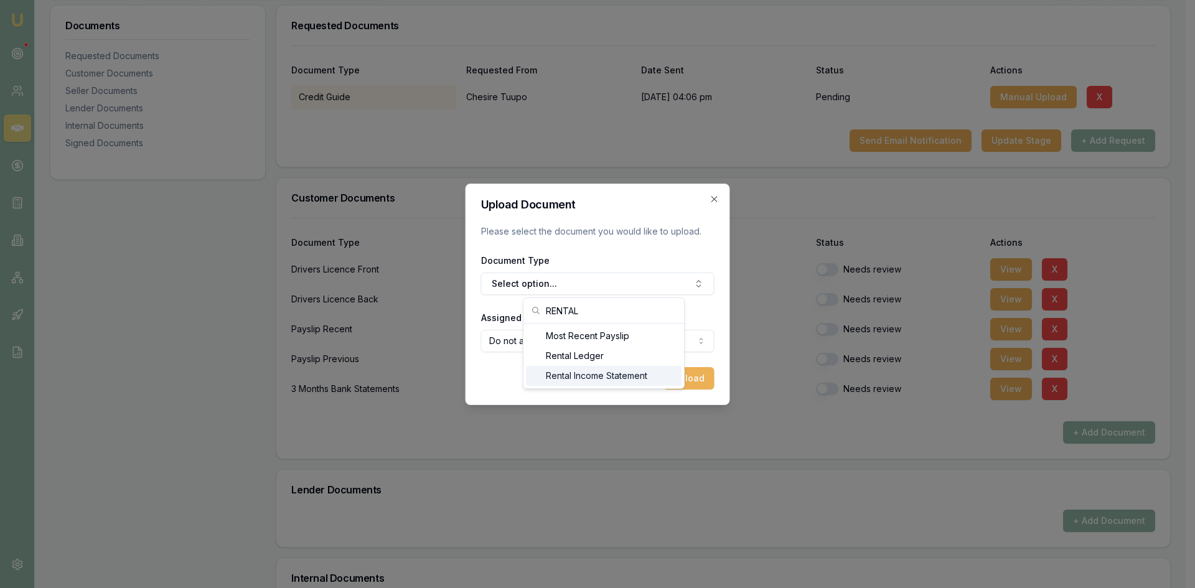
type input "RENTAL"
click at [596, 380] on div "Rental Income Statement" at bounding box center [604, 376] width 156 height 20
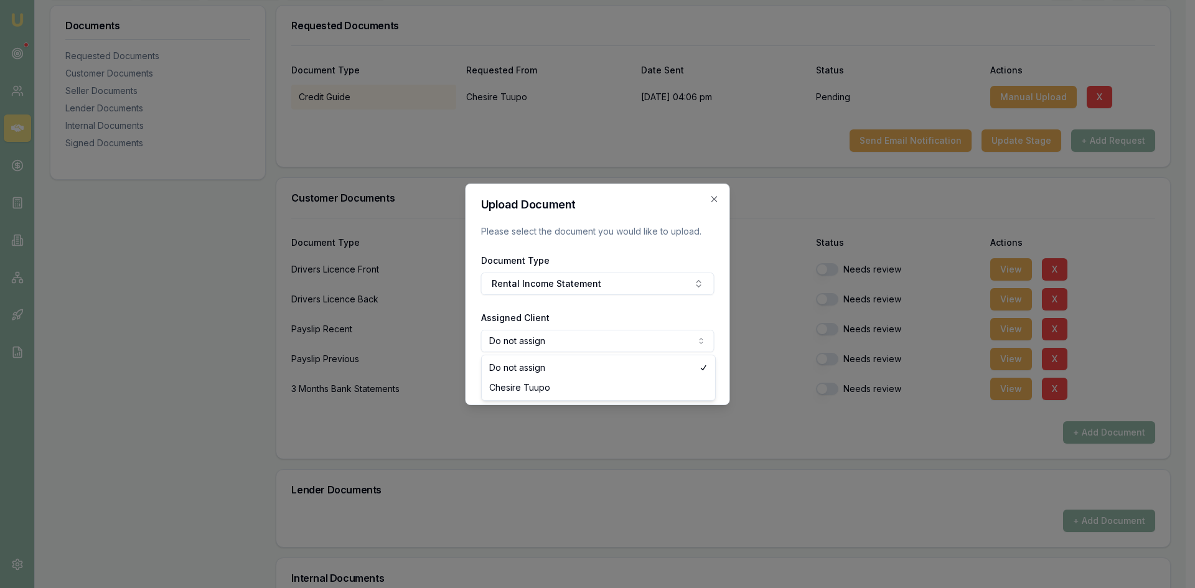
click at [579, 344] on body "Emu Broker Deals View D-VG86DXKUPI [PERSON_NAME] Toggle Menu Customer Chesire T…" at bounding box center [592, 107] width 1185 height 588
select select "U-AJAE7P38NZ"
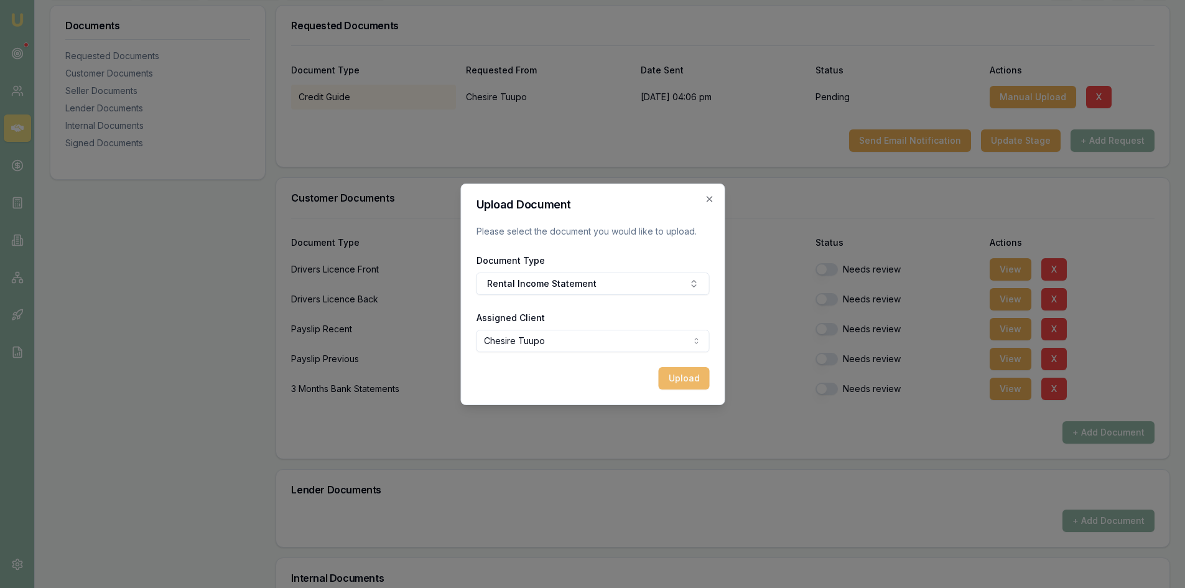
click at [687, 383] on button "Upload" at bounding box center [683, 378] width 51 height 22
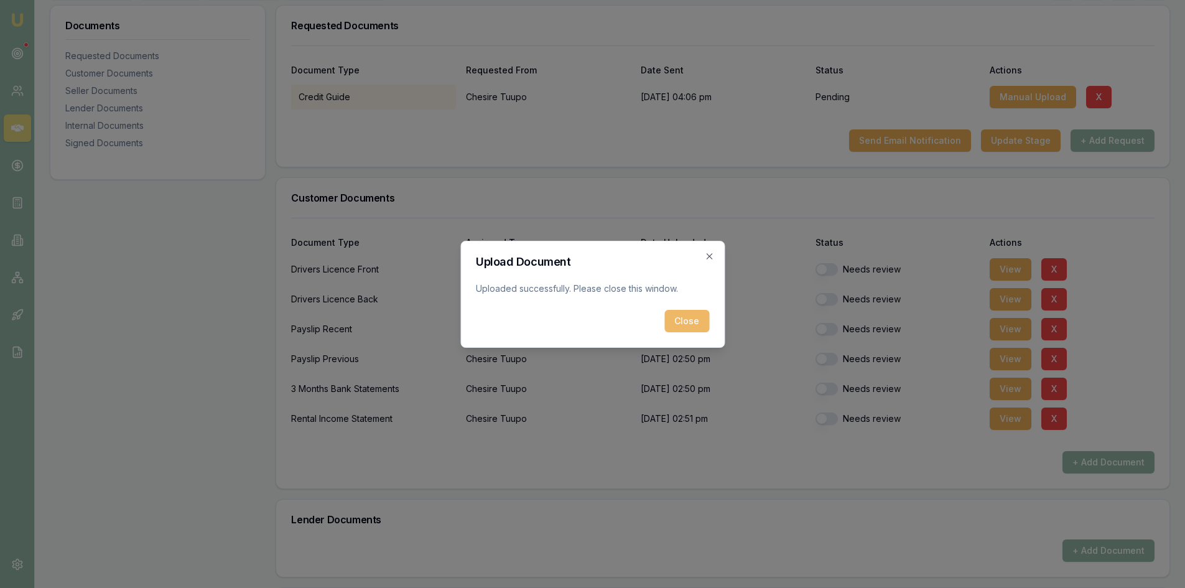
click at [699, 322] on button "Close" at bounding box center [687, 321] width 45 height 22
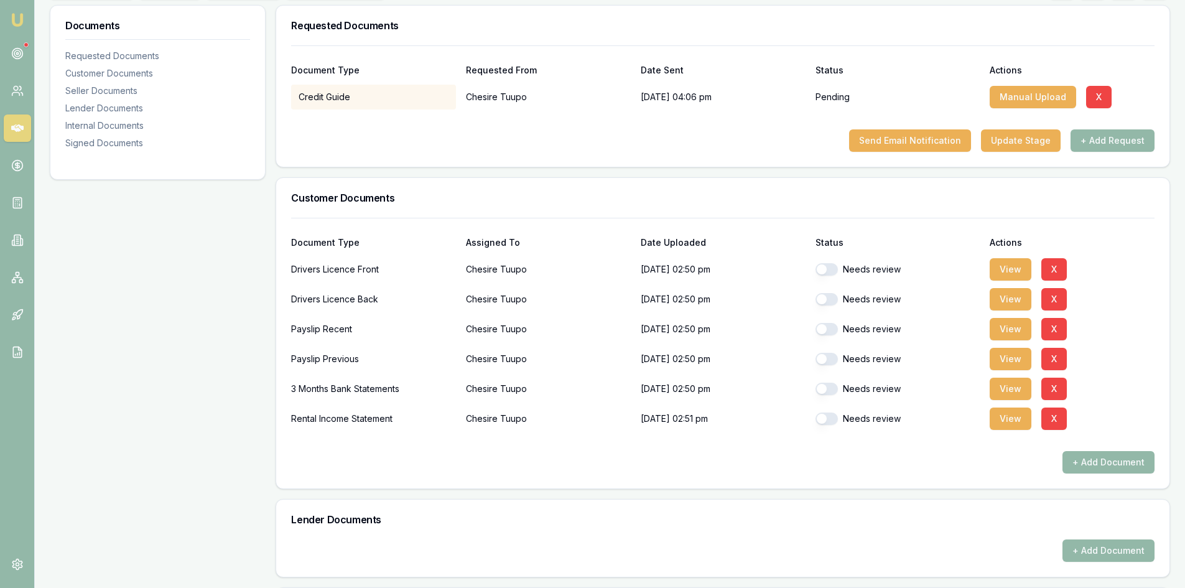
drag, startPoint x: 831, startPoint y: 423, endPoint x: 831, endPoint y: 410, distance: 12.4
click at [831, 423] on button "button" at bounding box center [827, 419] width 22 height 12
checkbox input "true"
click at [831, 385] on button "button" at bounding box center [827, 389] width 22 height 12
checkbox input "true"
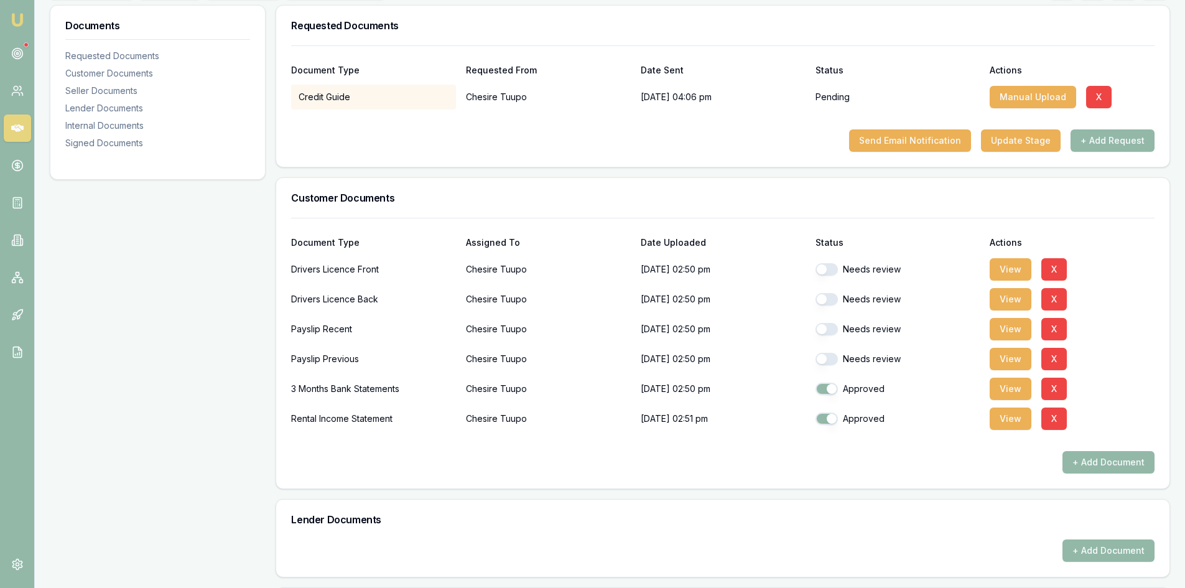
click at [824, 362] on button "button" at bounding box center [827, 359] width 22 height 12
checkbox input "true"
click at [828, 330] on button "button" at bounding box center [827, 329] width 22 height 12
checkbox input "true"
click at [825, 305] on button "button" at bounding box center [827, 299] width 22 height 12
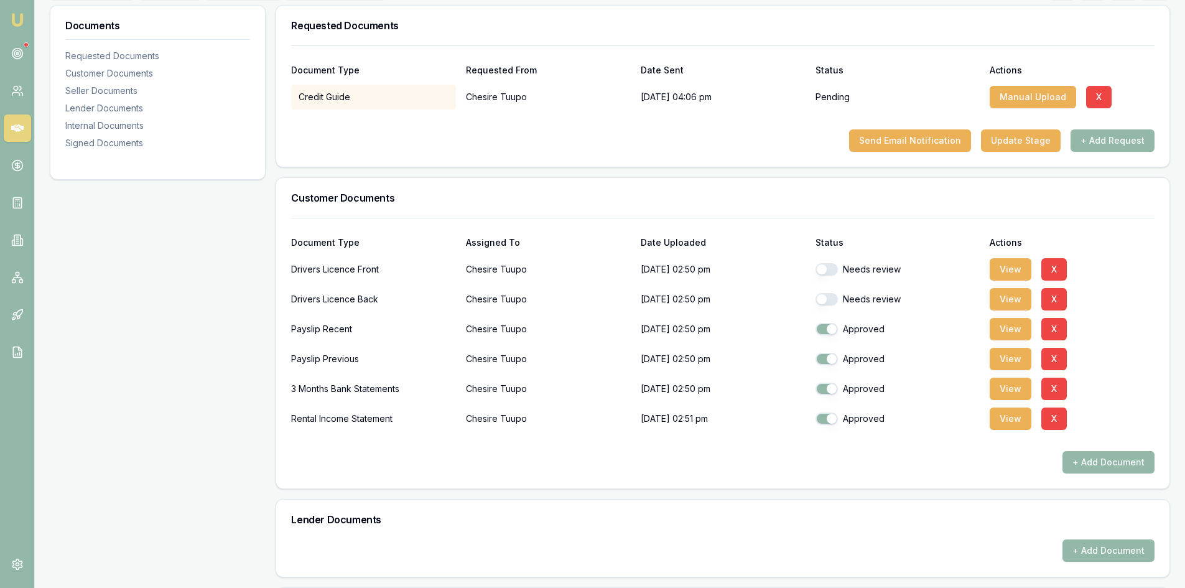
checkbox input "true"
click at [824, 273] on button "button" at bounding box center [827, 269] width 22 height 12
checkbox input "true"
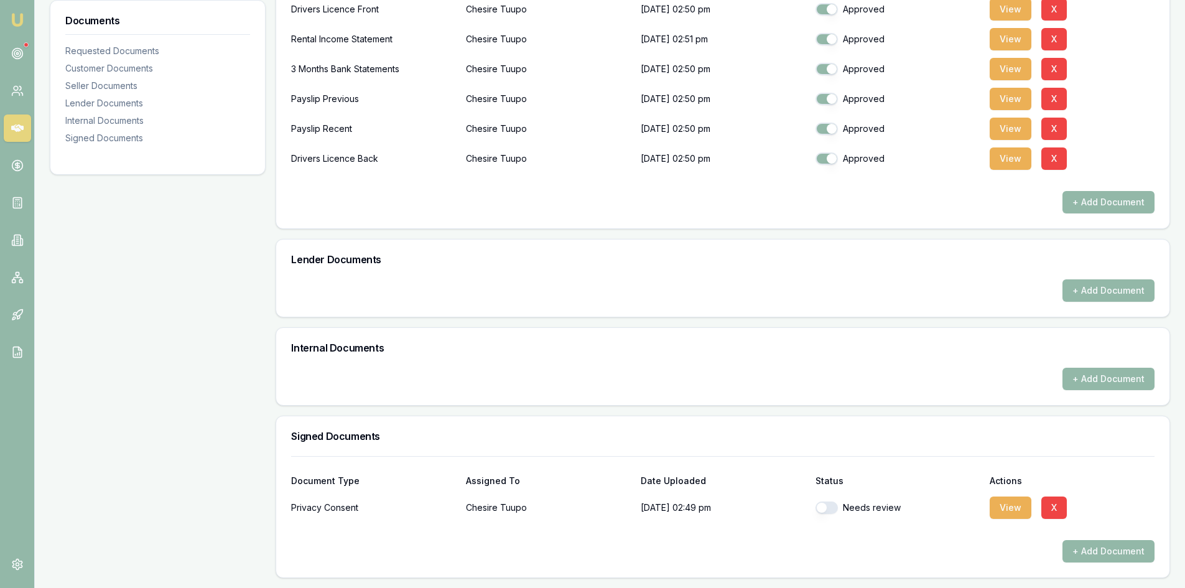
click at [838, 509] on button "button" at bounding box center [827, 508] width 22 height 12
checkbox input "true"
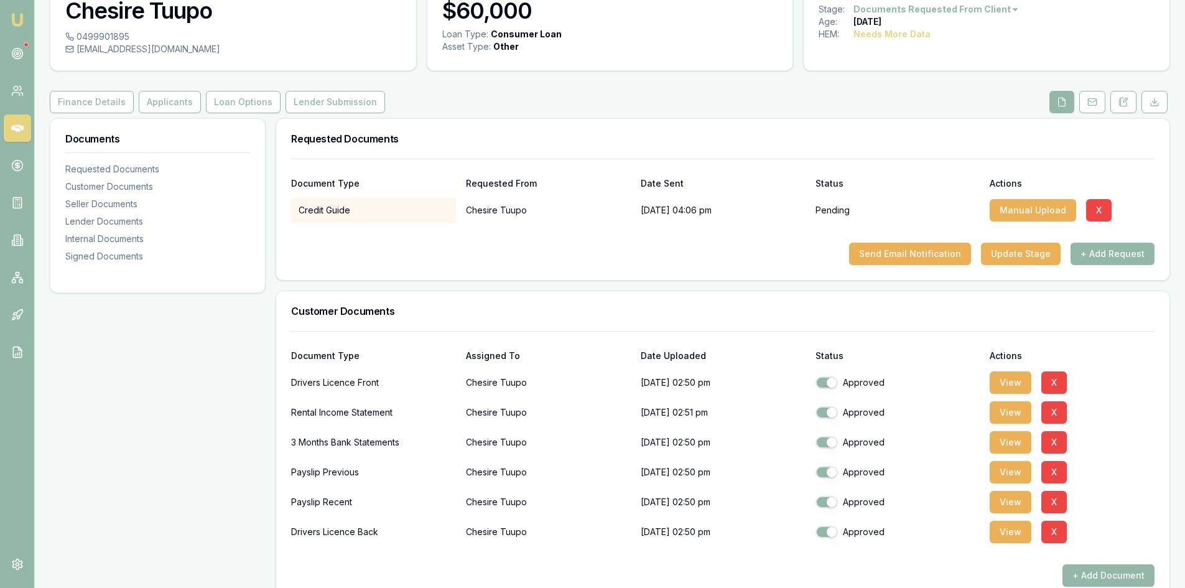
scroll to position [0, 0]
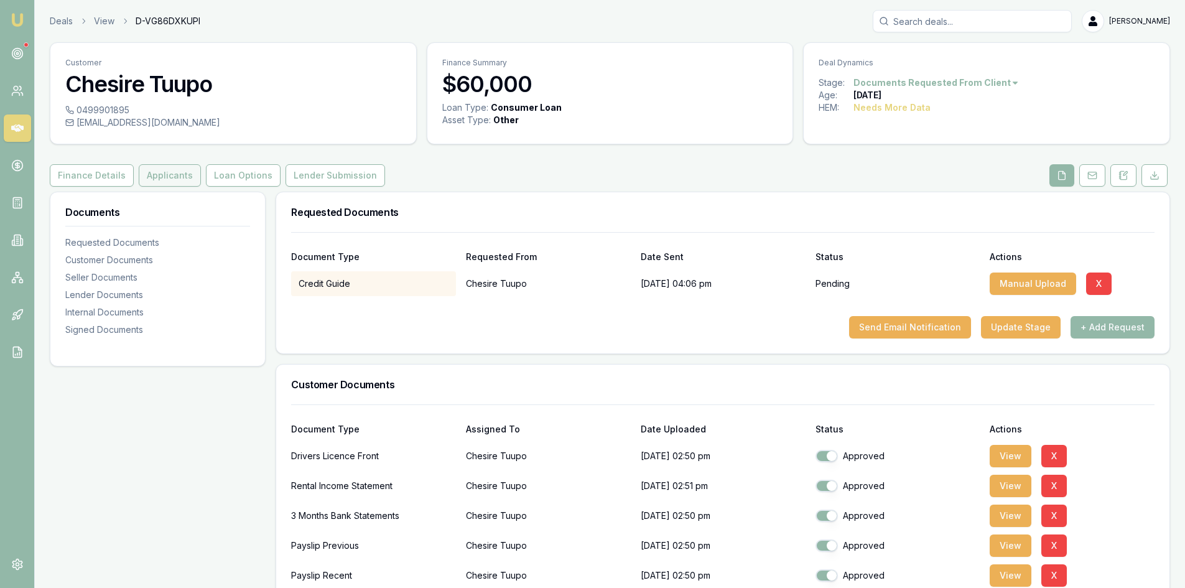
click at [179, 180] on button "Applicants" at bounding box center [170, 175] width 62 height 22
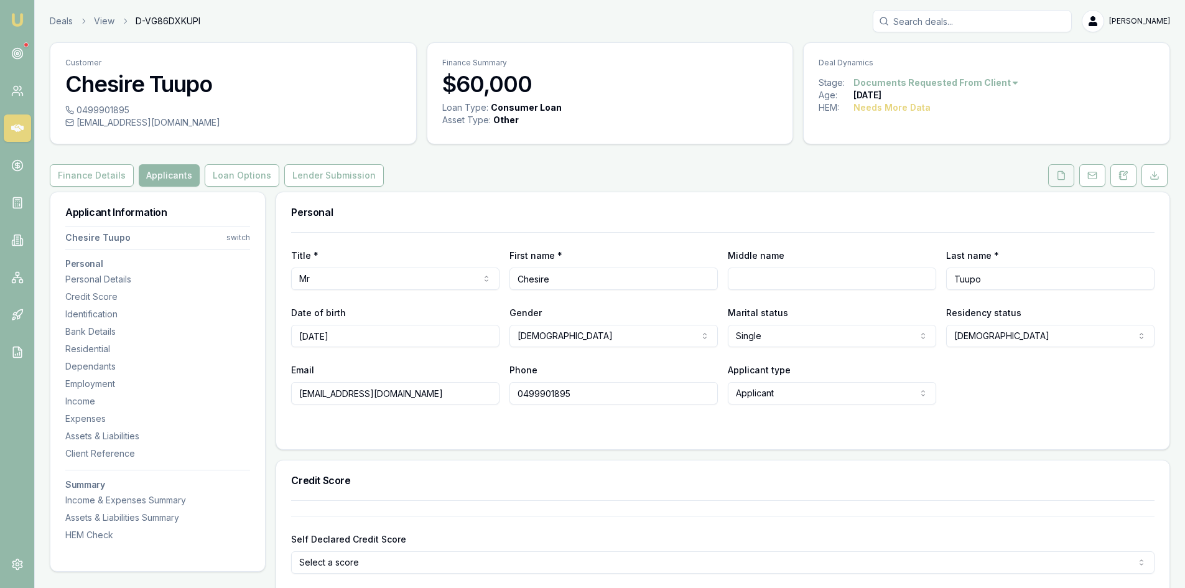
click at [1060, 182] on button at bounding box center [1062, 175] width 26 height 22
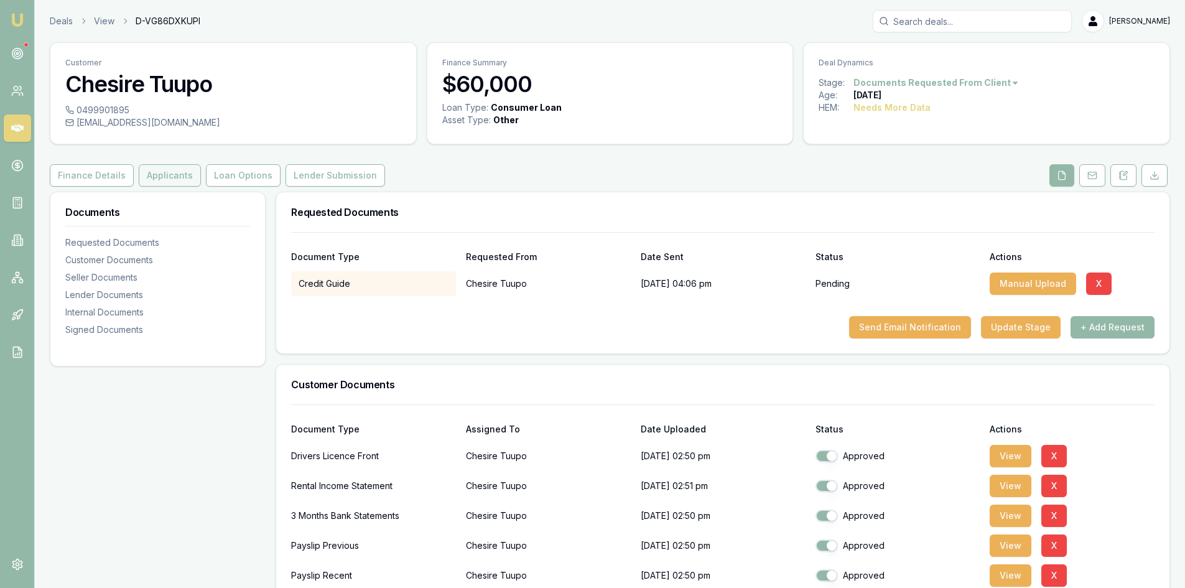
click at [180, 183] on button "Applicants" at bounding box center [170, 175] width 62 height 22
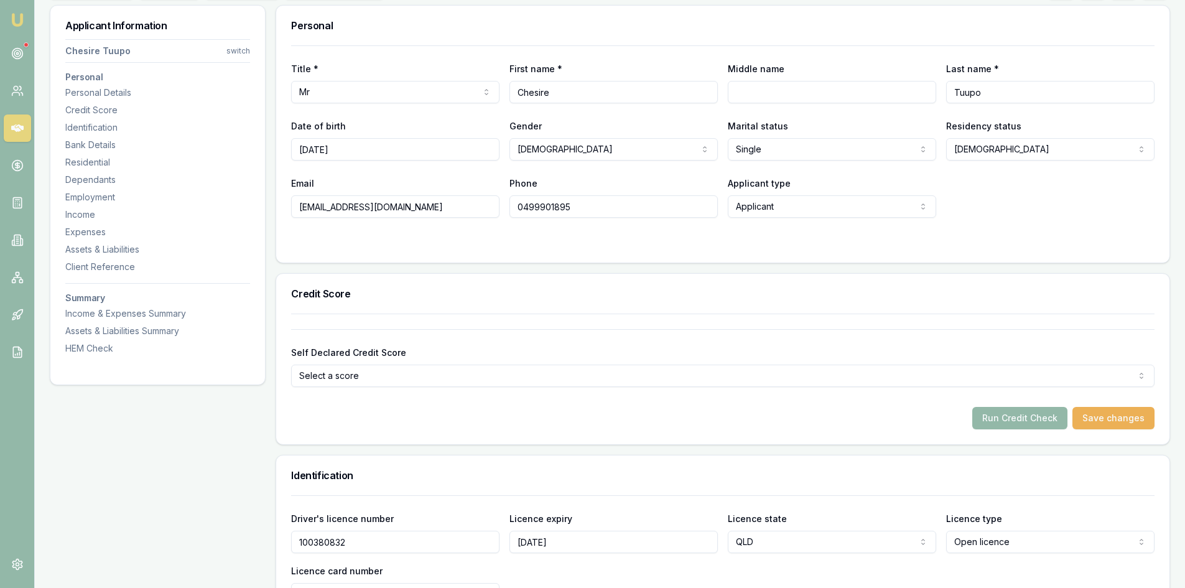
scroll to position [436, 0]
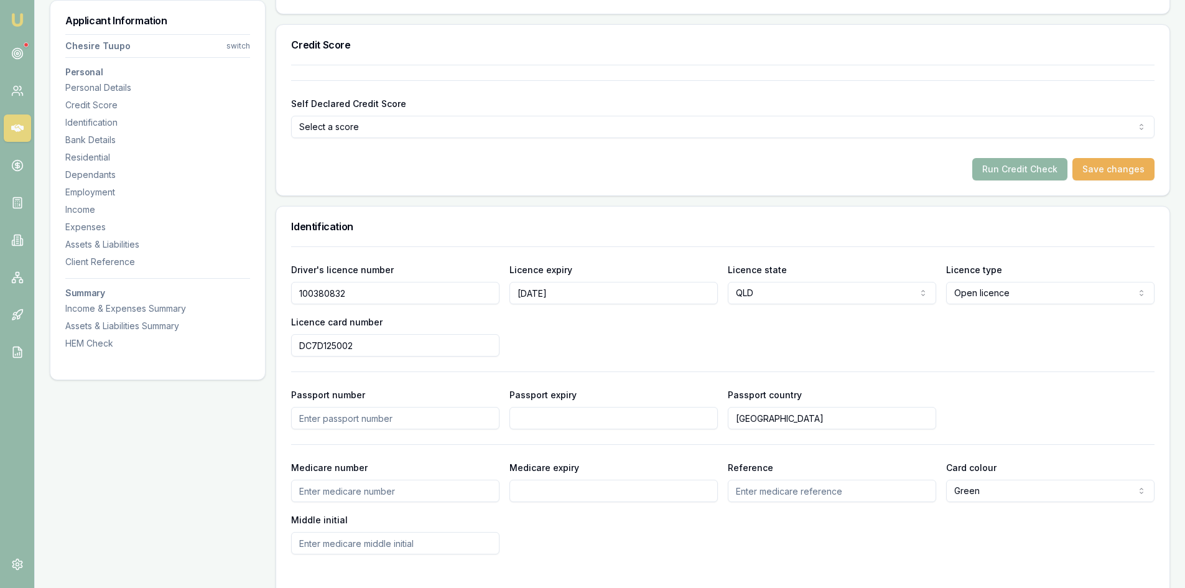
click at [1028, 167] on button "Run Credit Check" at bounding box center [1020, 169] width 95 height 22
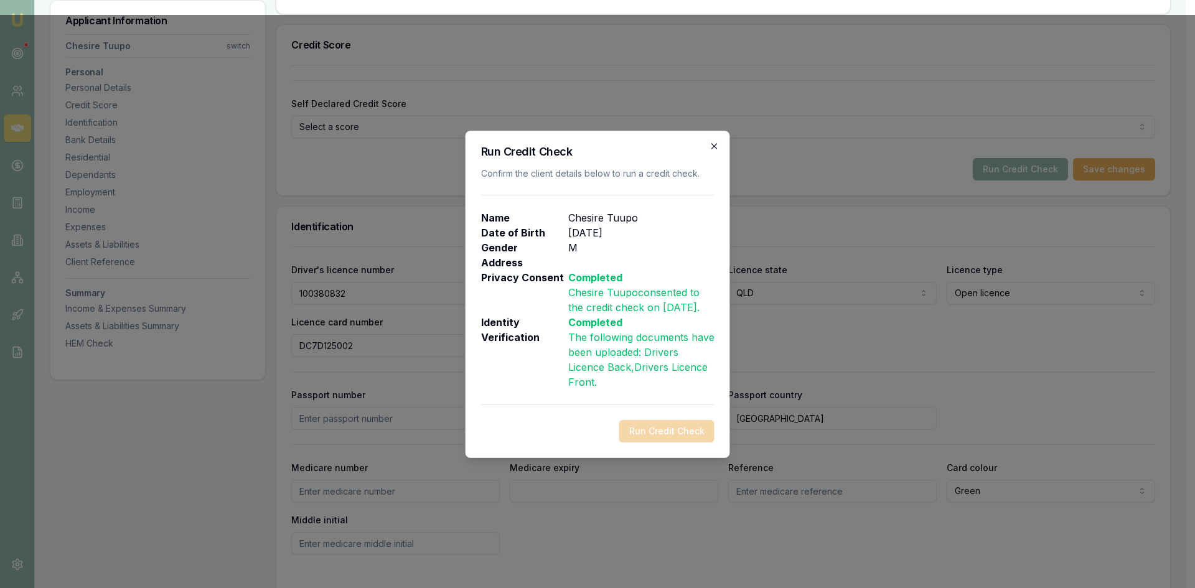
click at [717, 146] on icon "button" at bounding box center [714, 146] width 10 height 10
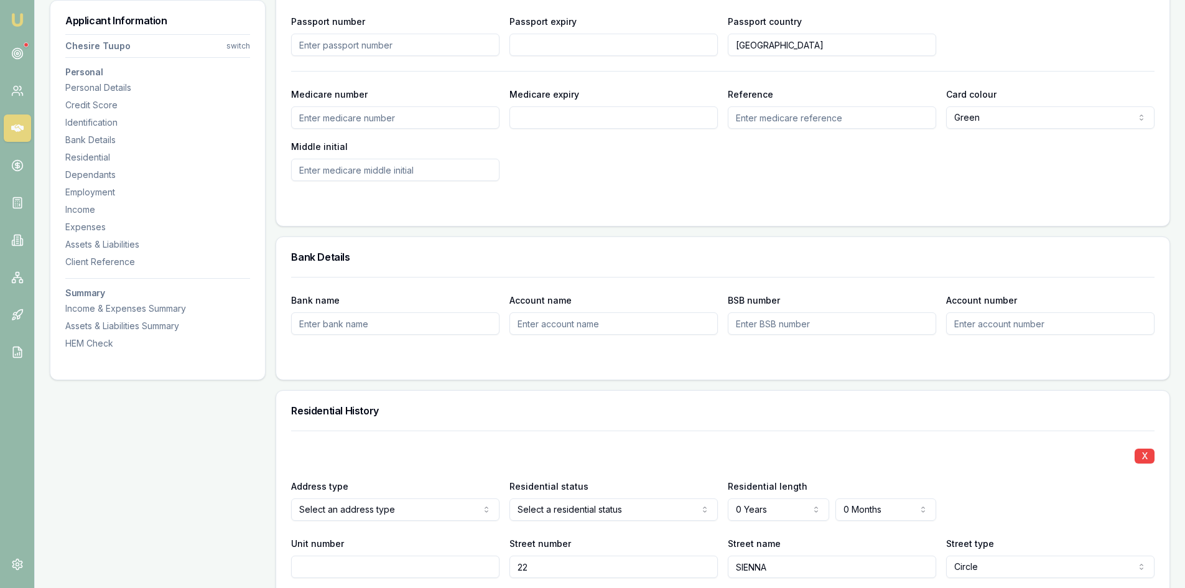
scroll to position [996, 0]
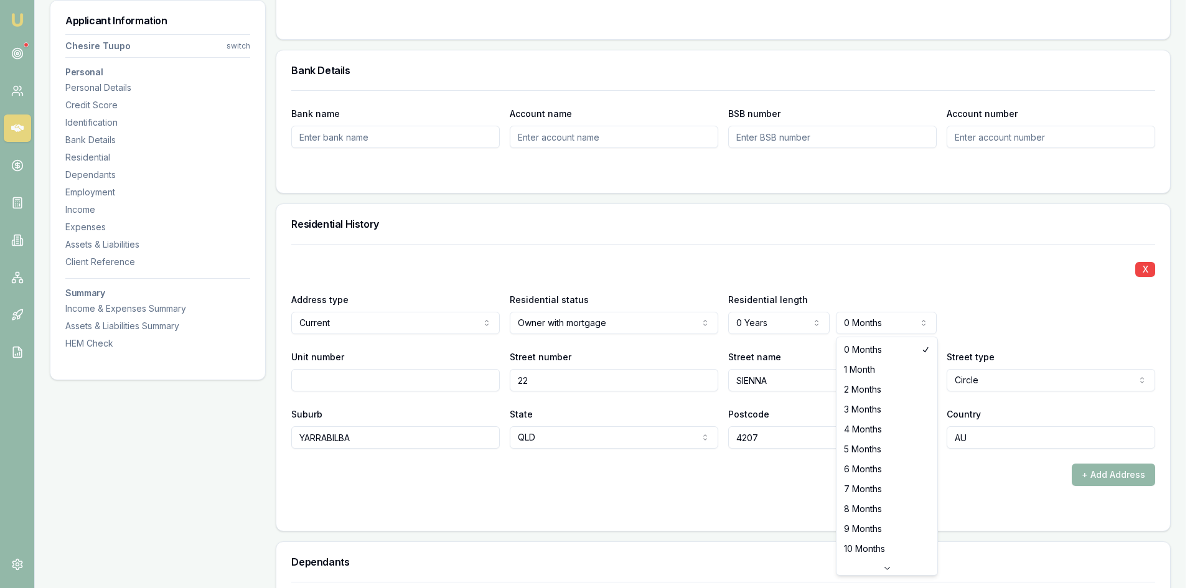
select select "2"
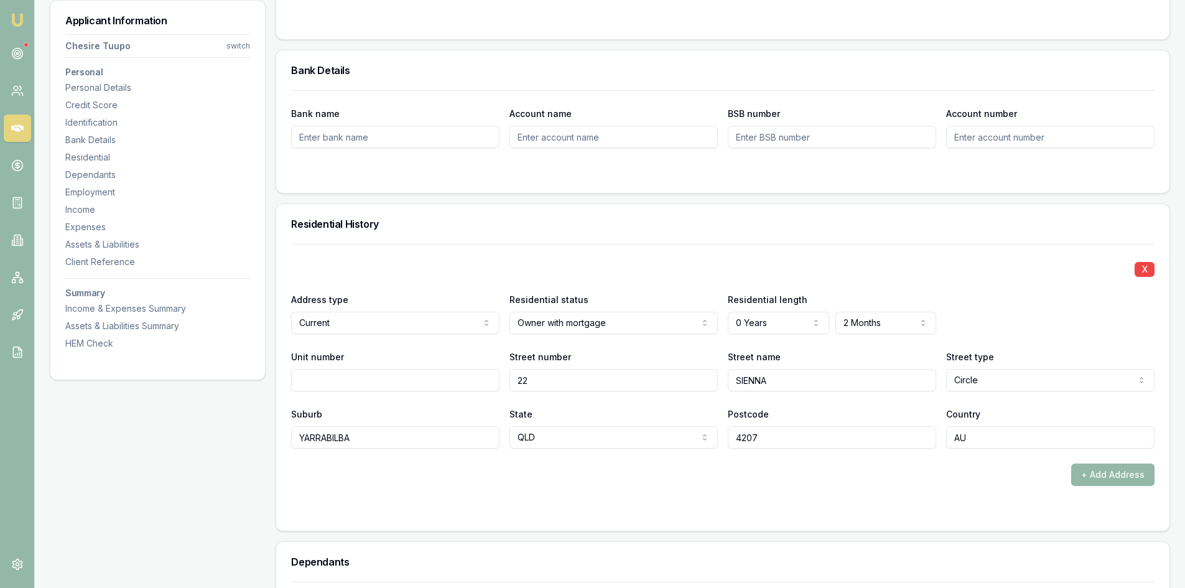
click at [755, 452] on div "X Address type Current Current Previous Residential status Owner with mortgage …" at bounding box center [723, 365] width 864 height 242
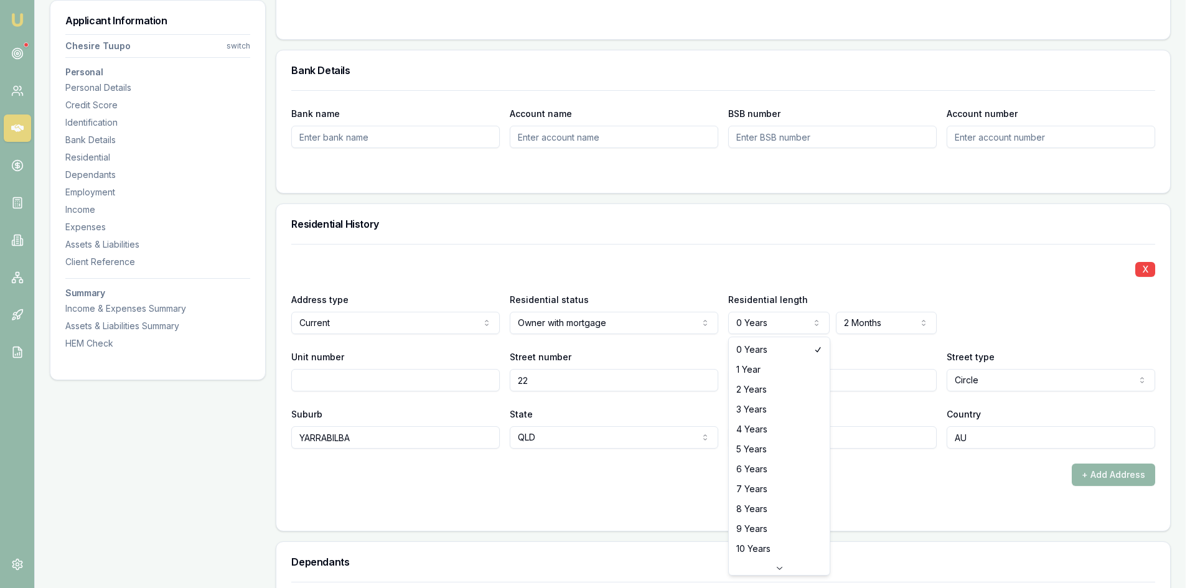
select select "4"
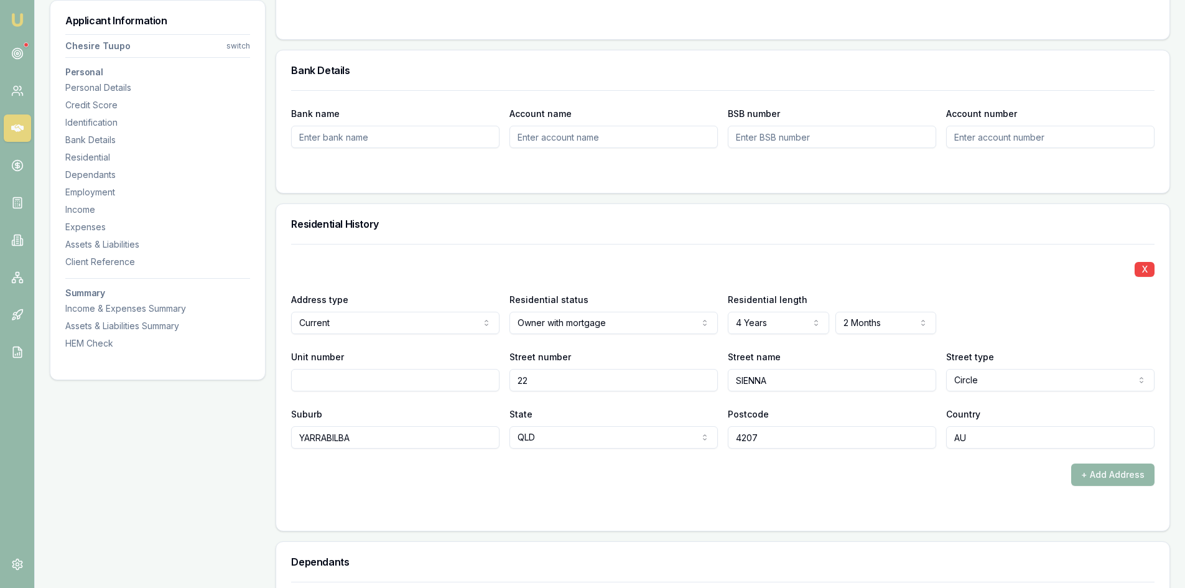
drag, startPoint x: 904, startPoint y: 543, endPoint x: 902, endPoint y: 521, distance: 21.2
click at [904, 541] on div "Personal Title * Mr Mr Mrs Miss Ms Dr Prof First name * [PERSON_NAME] Middle na…" at bounding box center [723, 547] width 895 height 2702
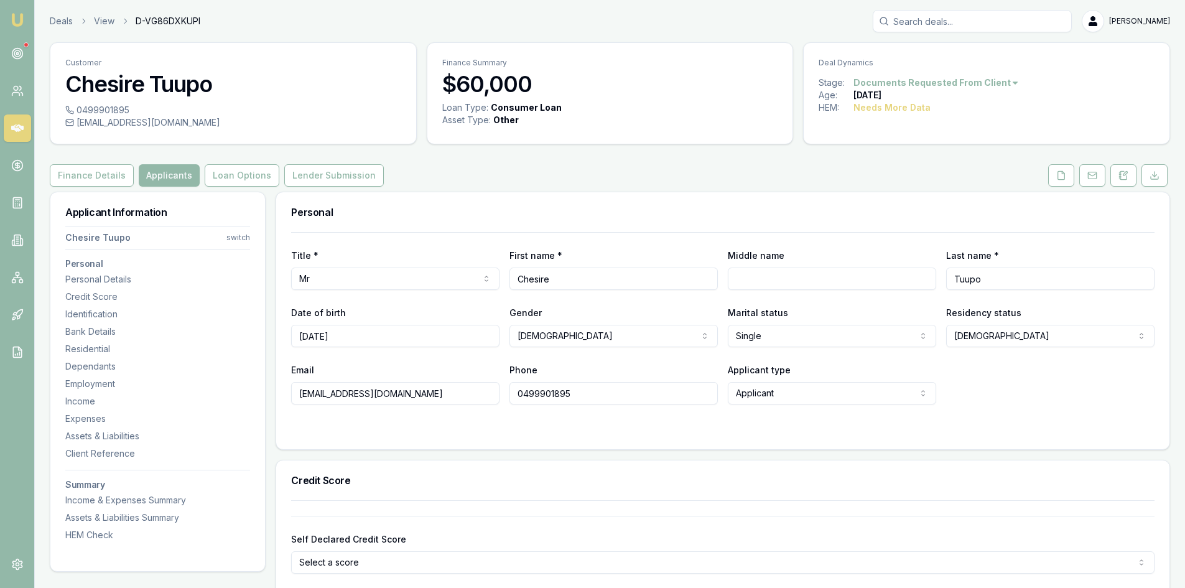
scroll to position [124, 0]
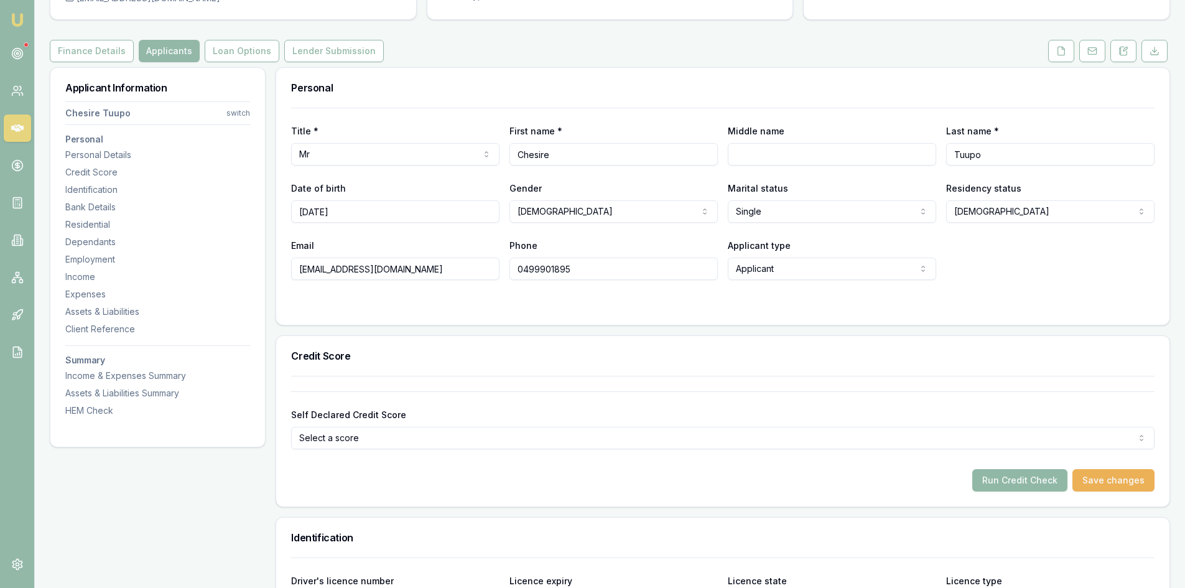
click at [1025, 478] on button "Run Credit Check" at bounding box center [1020, 480] width 95 height 22
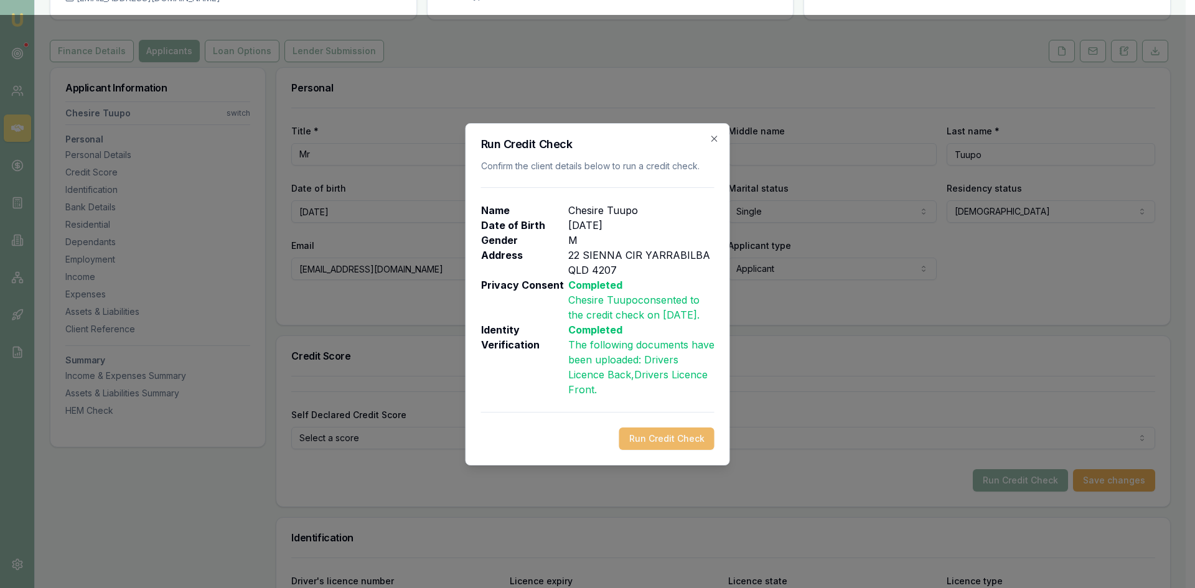
click at [632, 442] on button "Run Credit Check" at bounding box center [666, 438] width 95 height 22
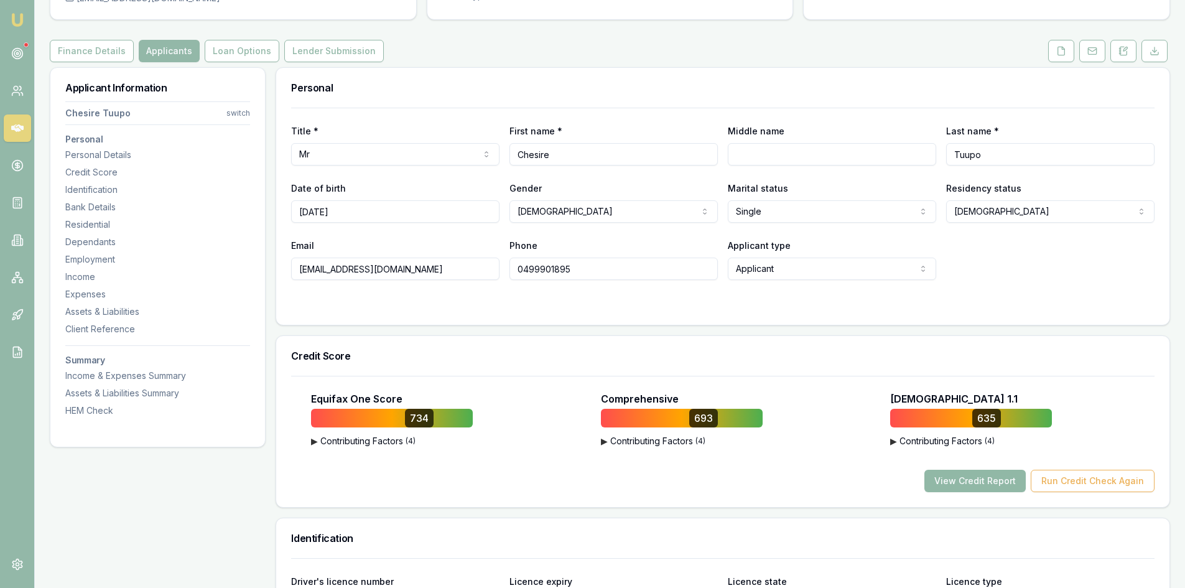
click at [960, 490] on button "View Credit Report" at bounding box center [975, 481] width 101 height 22
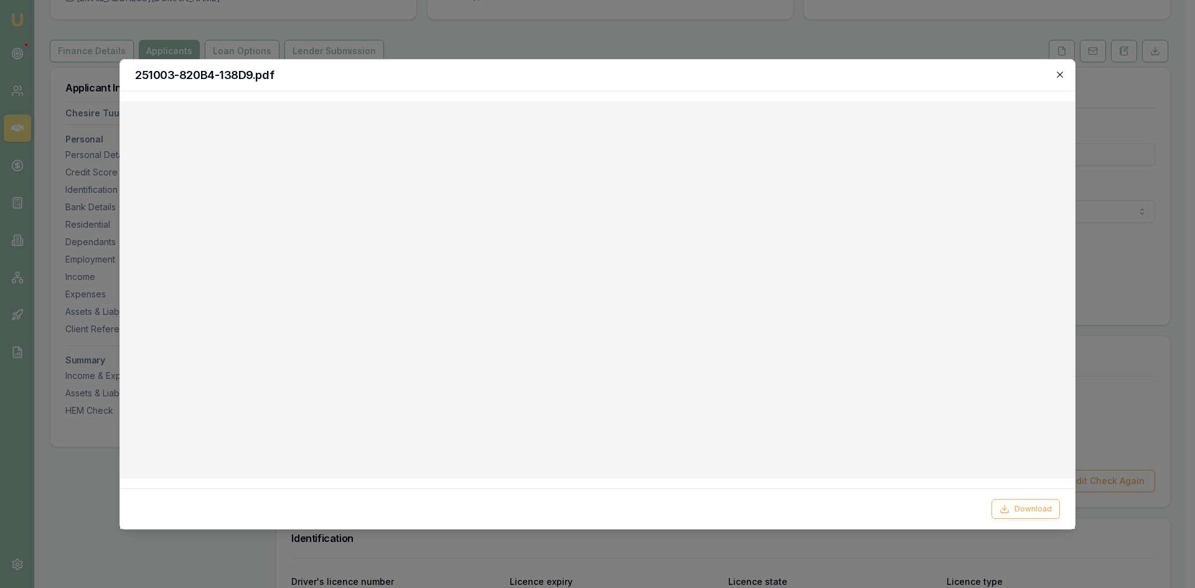
click at [1059, 76] on icon "button" at bounding box center [1060, 75] width 10 height 10
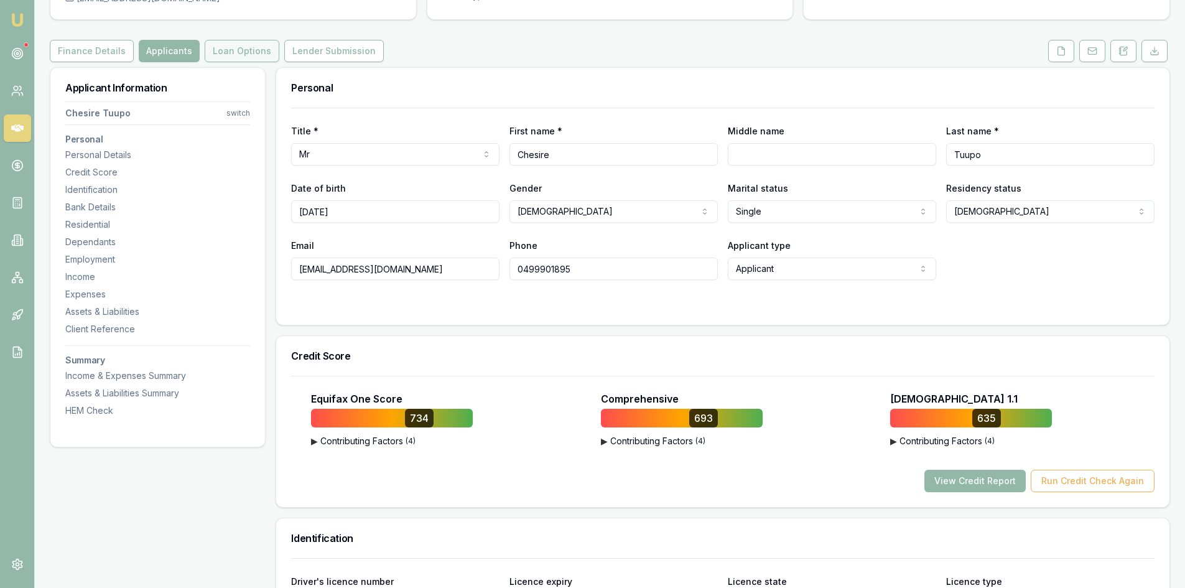
click at [227, 49] on button "Loan Options" at bounding box center [242, 51] width 75 height 22
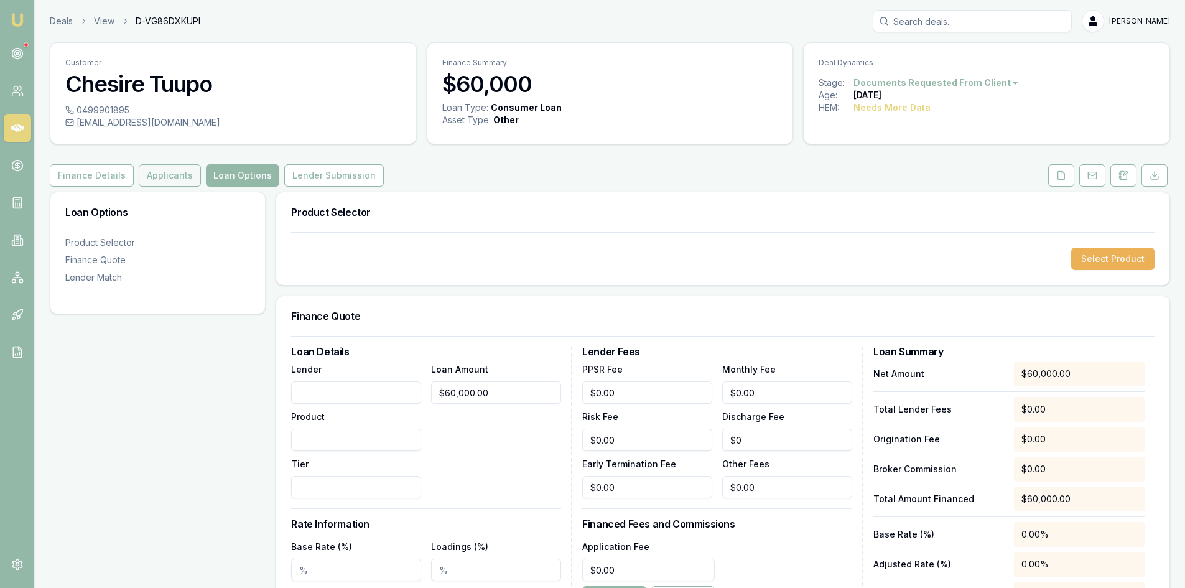
click at [157, 172] on button "Applicants" at bounding box center [170, 175] width 62 height 22
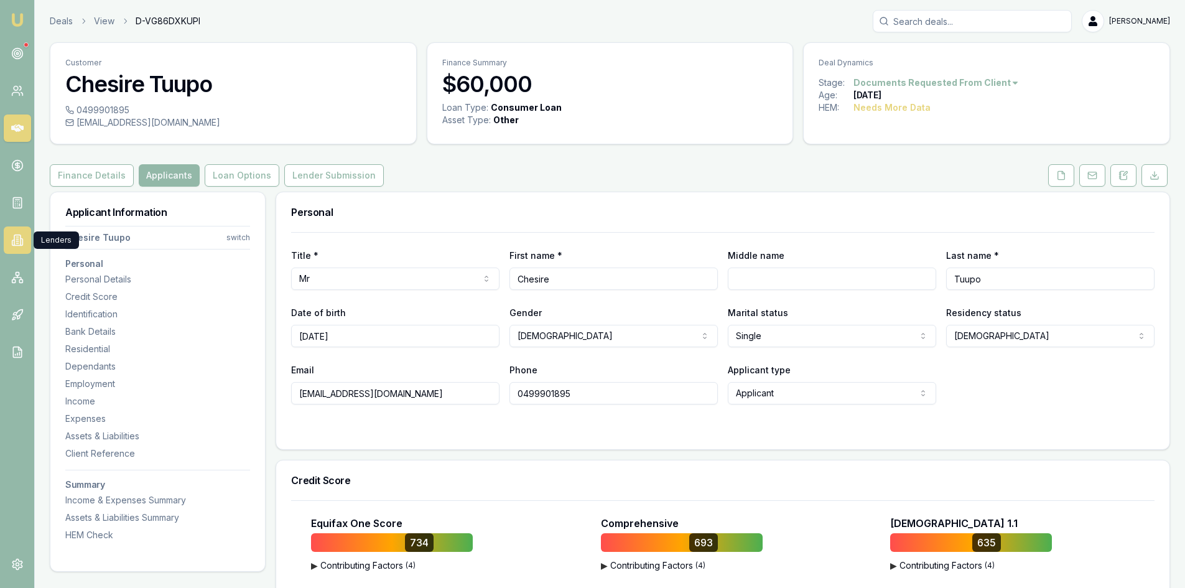
click at [12, 246] on link at bounding box center [17, 240] width 27 height 27
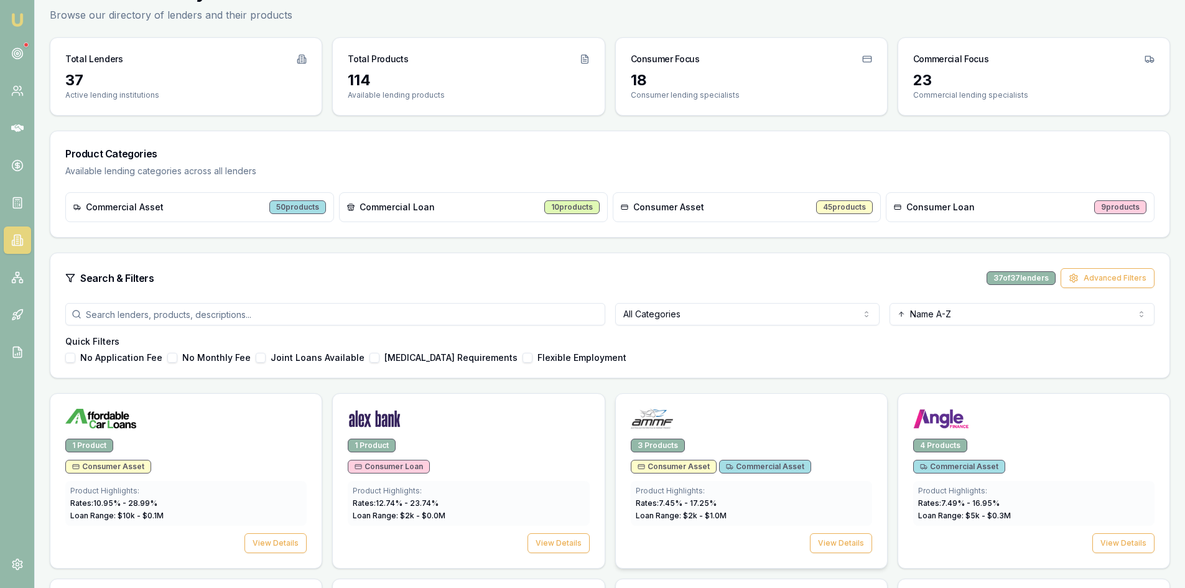
scroll to position [124, 0]
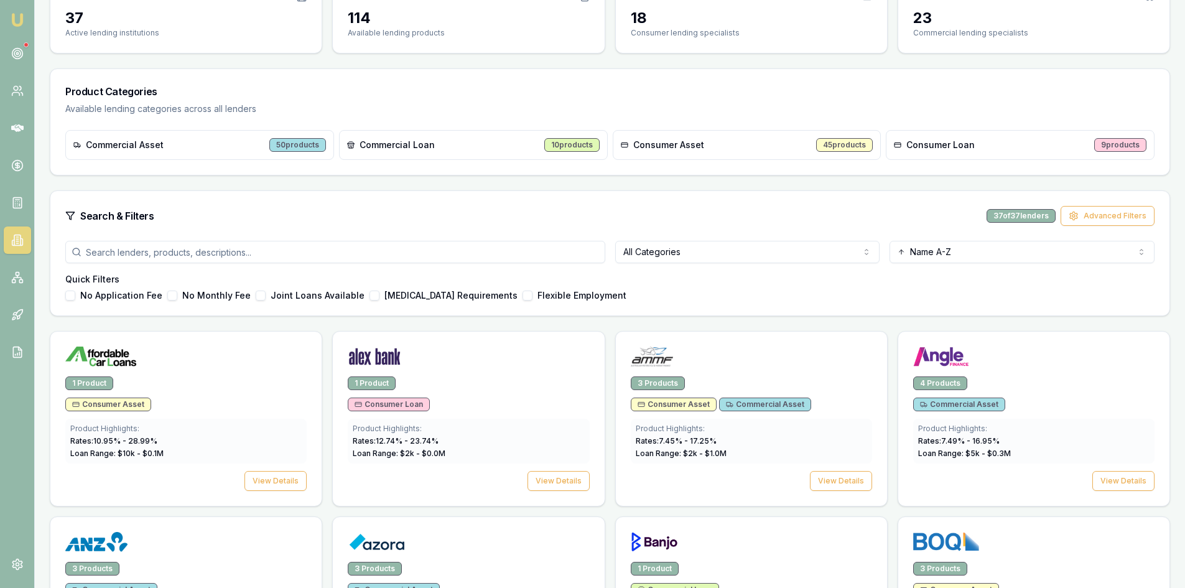
click at [686, 250] on html "Emu Broker [PERSON_NAME] Toggle Menu Lenders Directory Browse our directory of …" at bounding box center [592, 170] width 1185 height 588
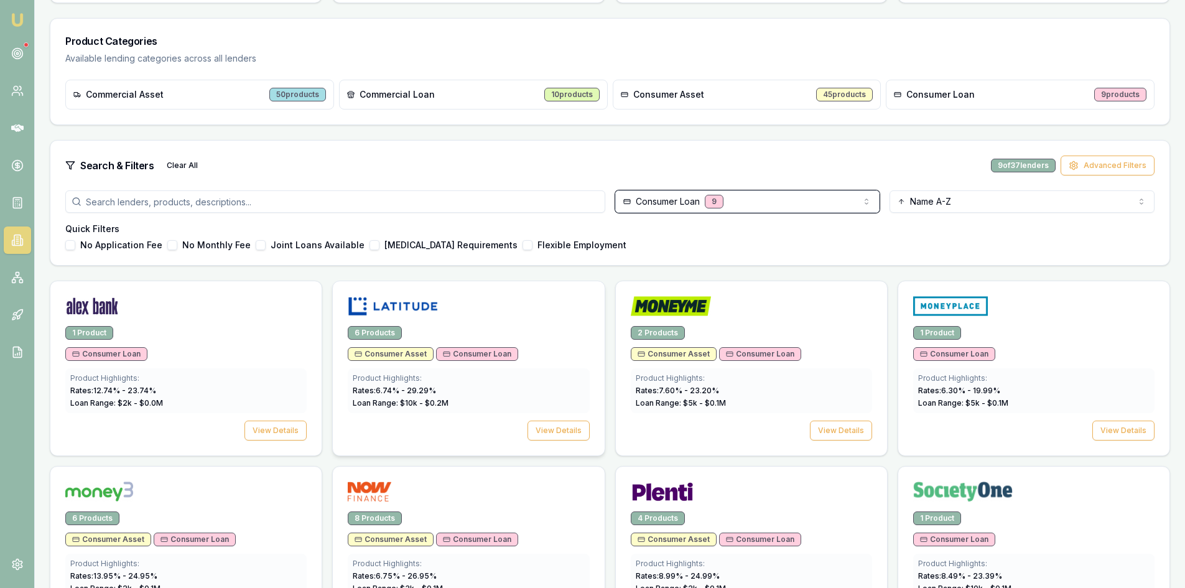
scroll to position [0, 0]
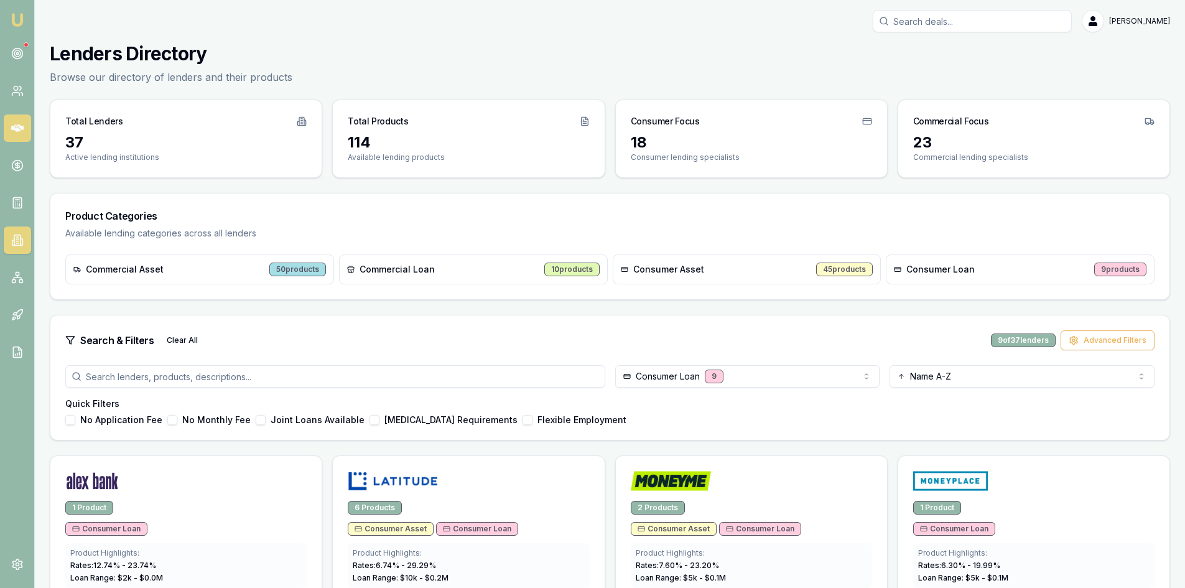
click at [24, 126] on link at bounding box center [17, 127] width 27 height 27
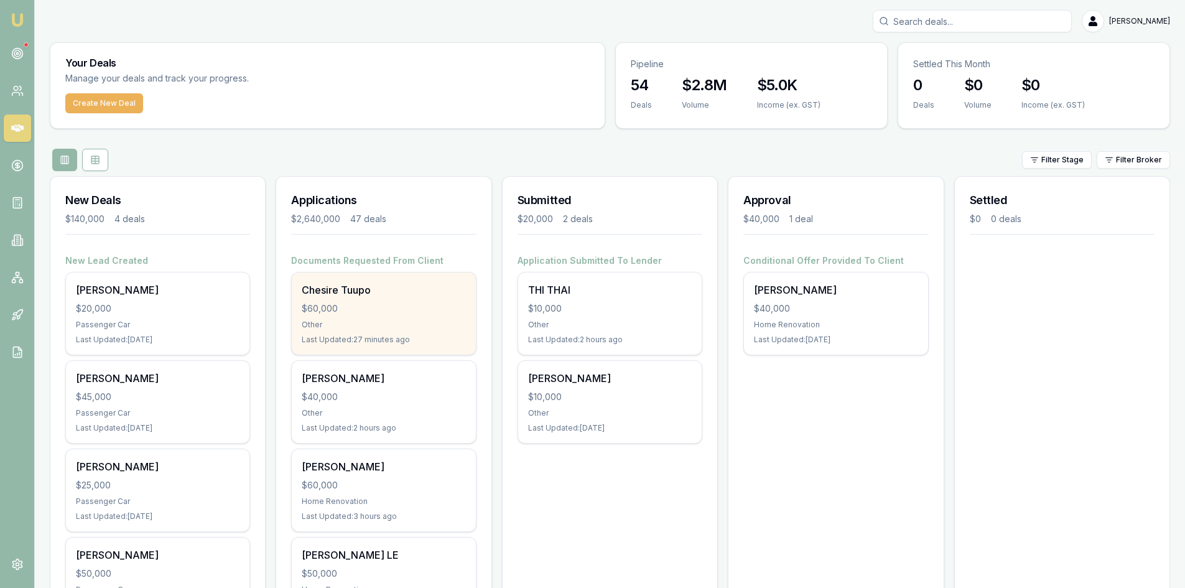
click at [382, 319] on div "Chesire Tuupo $60,000 Other Last Updated: 27 minutes ago" at bounding box center [384, 314] width 184 height 82
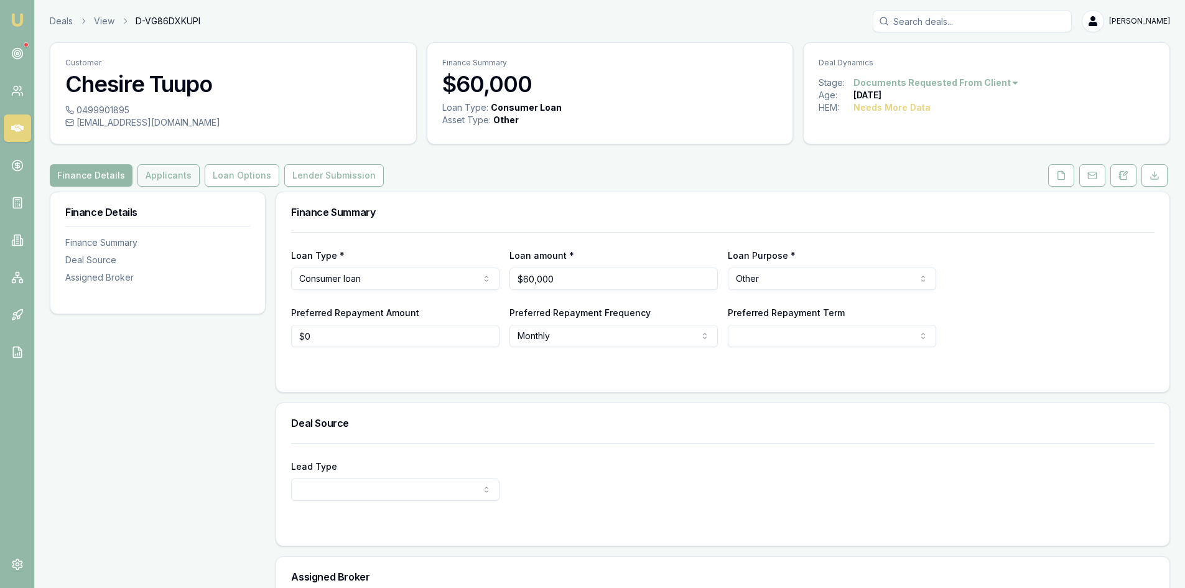
click at [162, 177] on button "Applicants" at bounding box center [169, 175] width 62 height 22
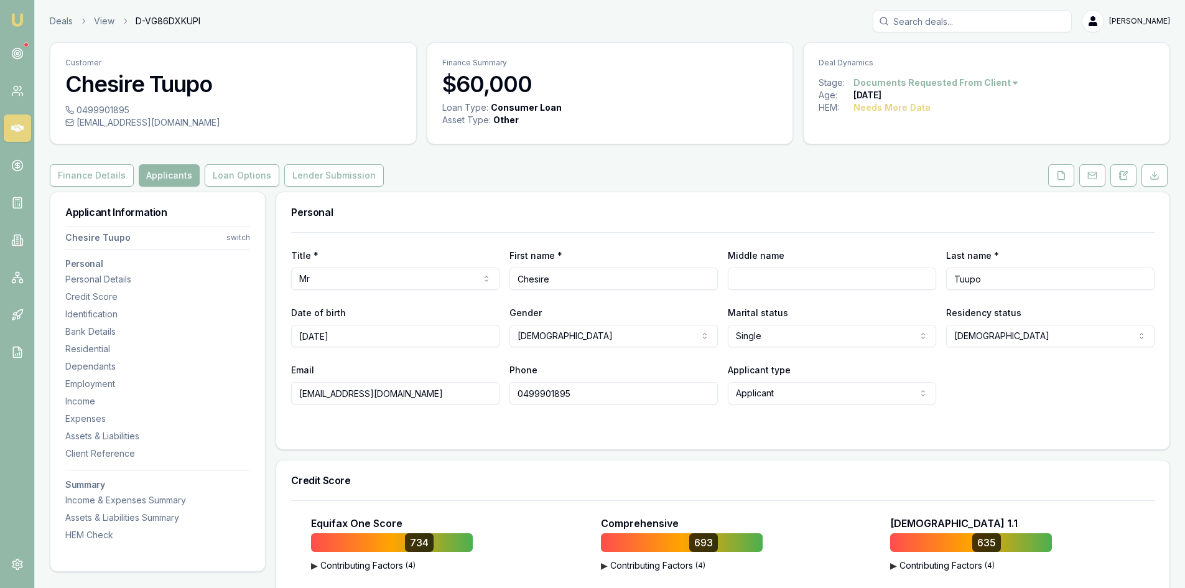
scroll to position [187, 0]
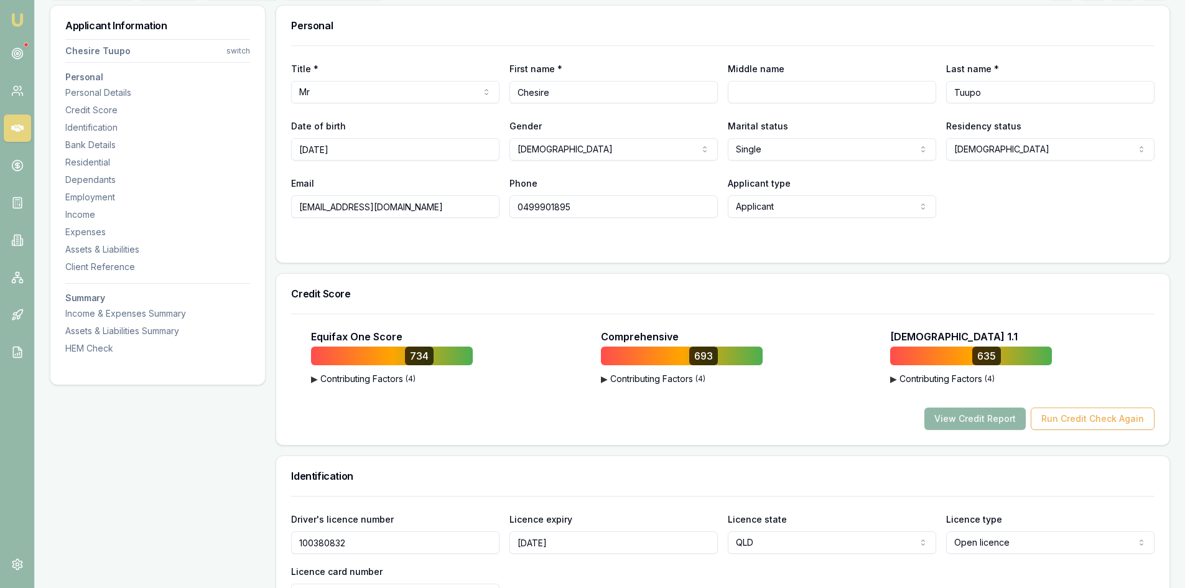
drag, startPoint x: 1011, startPoint y: 424, endPoint x: 996, endPoint y: 424, distance: 14.9
click at [1009, 424] on button "View Credit Report" at bounding box center [975, 419] width 101 height 22
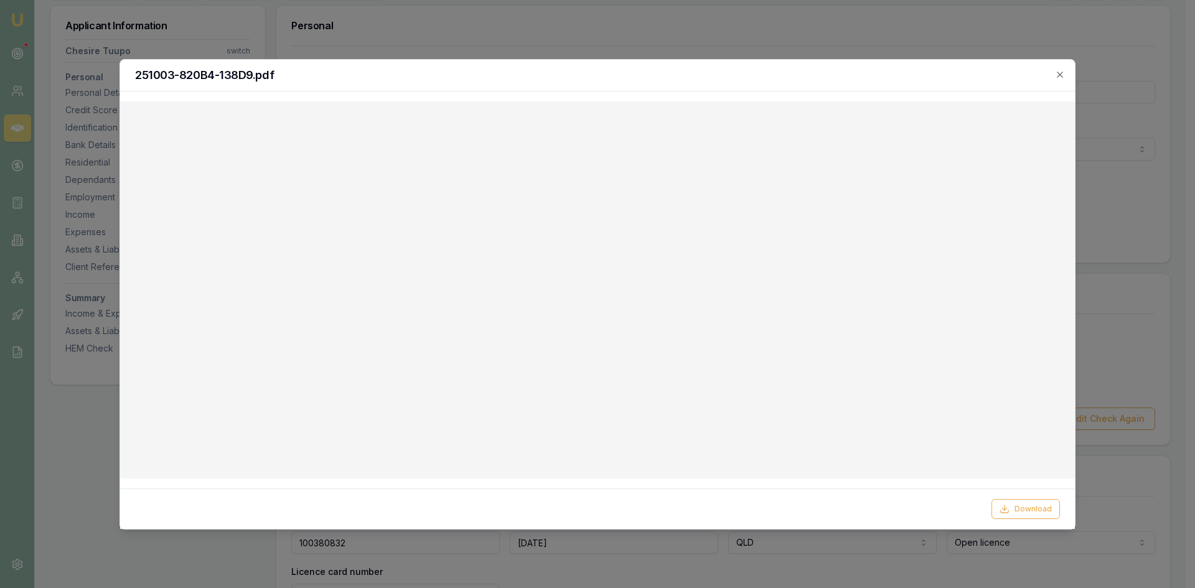
click at [941, 32] on div at bounding box center [597, 294] width 1195 height 588
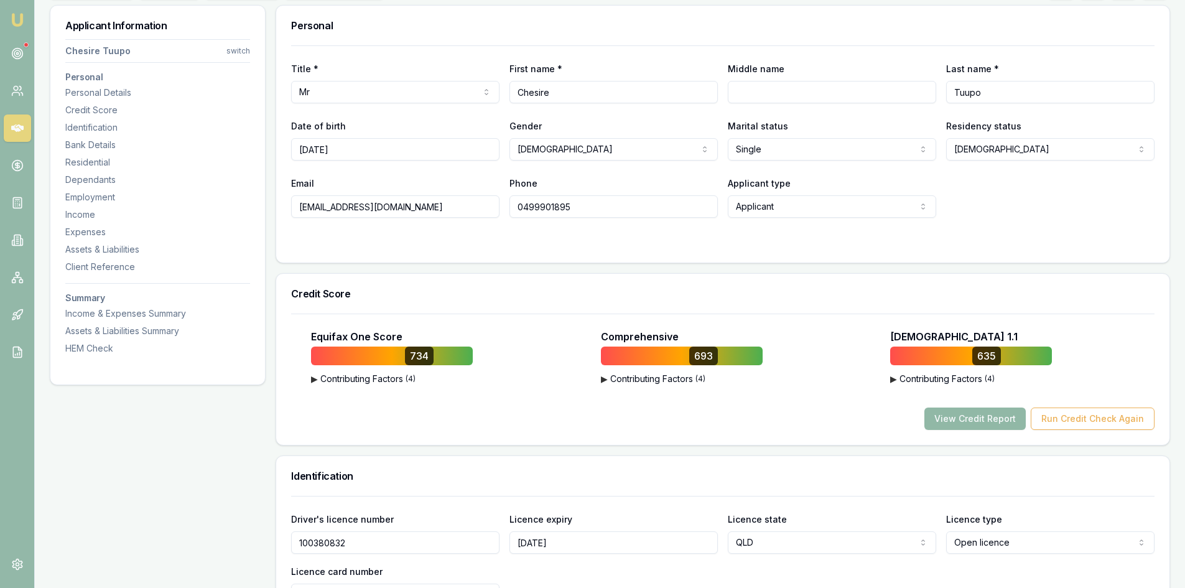
click at [981, 426] on button "View Credit Report" at bounding box center [975, 419] width 101 height 22
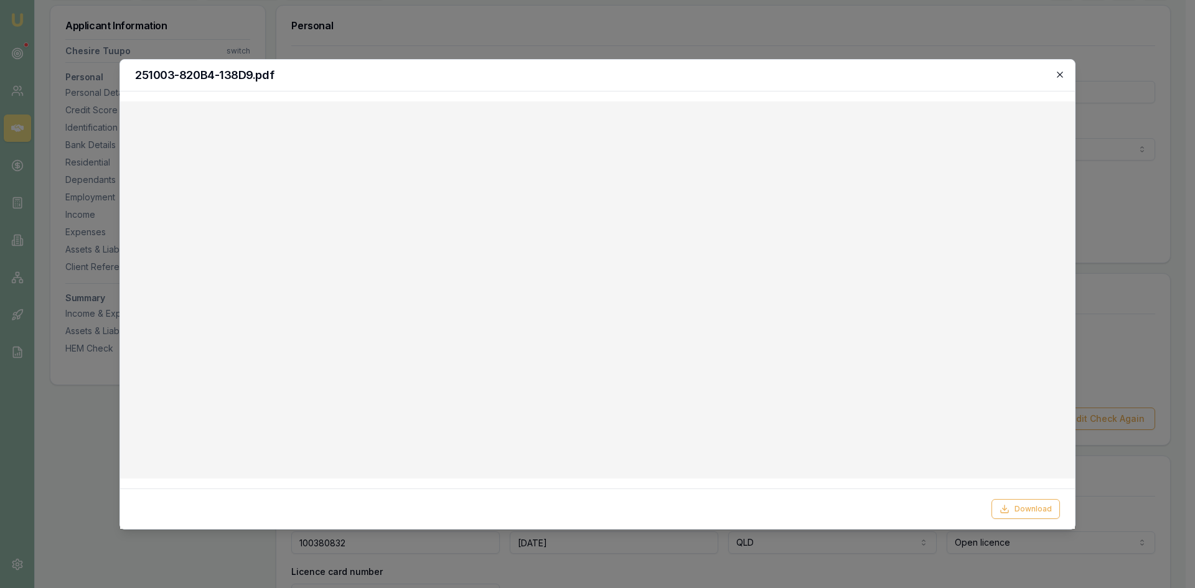
click at [1061, 71] on icon "button" at bounding box center [1060, 75] width 10 height 10
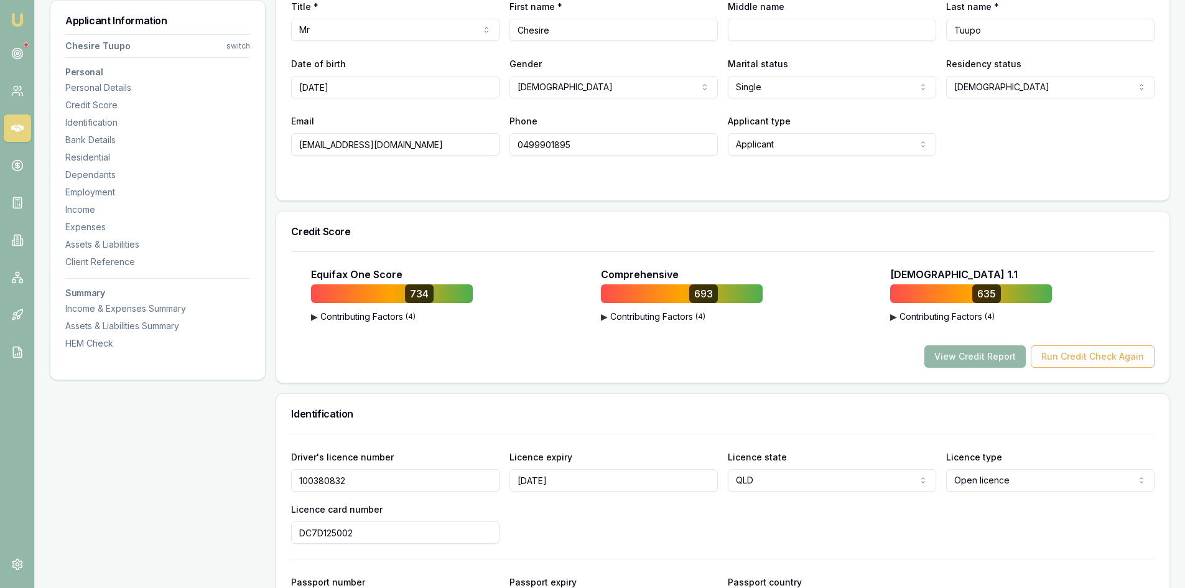
scroll to position [436, 0]
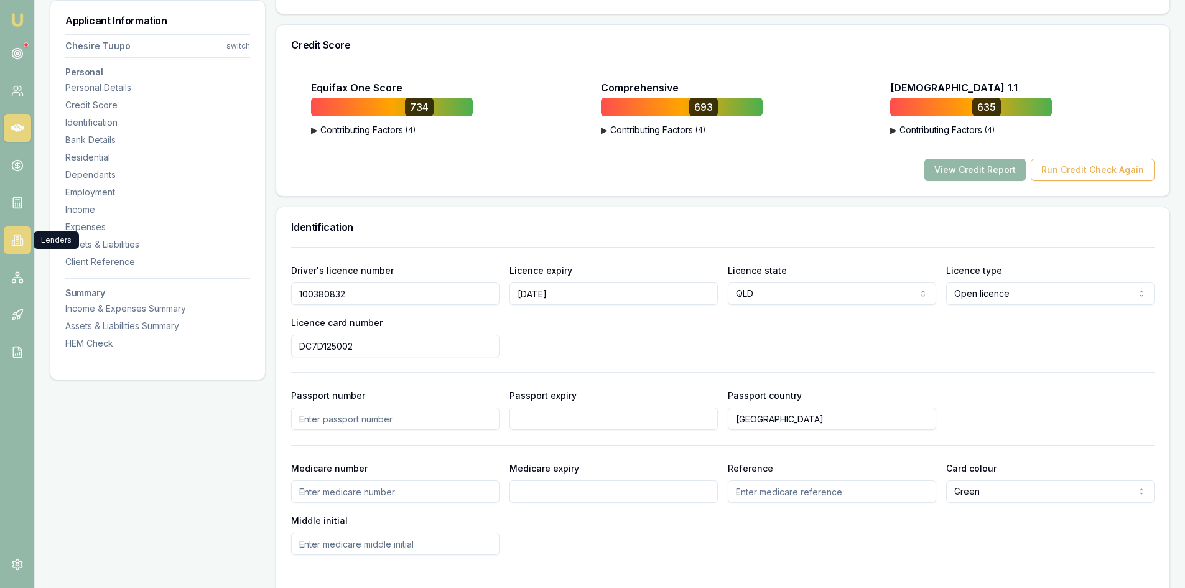
click at [17, 244] on icon at bounding box center [17, 240] width 12 height 12
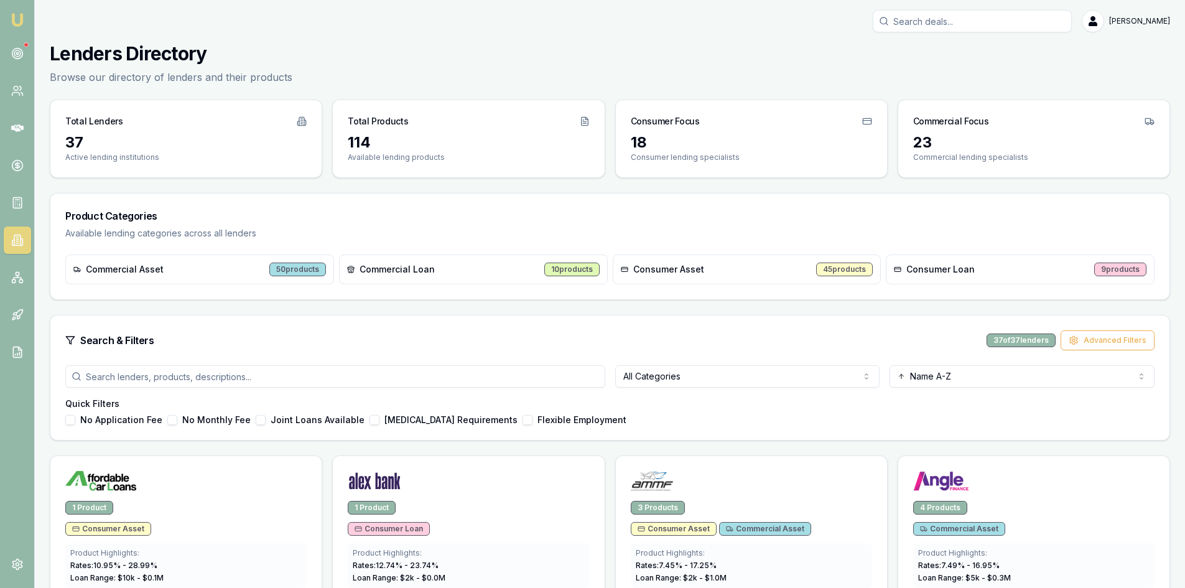
click at [692, 273] on span "Consumer Asset" at bounding box center [668, 269] width 71 height 12
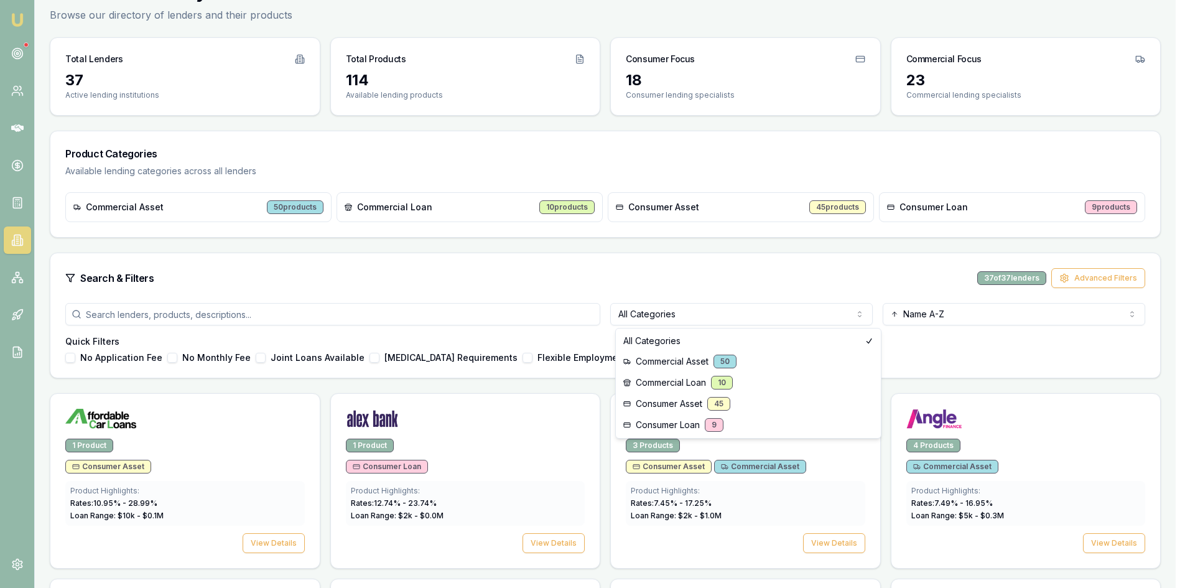
click at [710, 318] on html "Emu Broker [PERSON_NAME] Toggle Menu Lenders Directory Browse our directory of …" at bounding box center [592, 232] width 1185 height 588
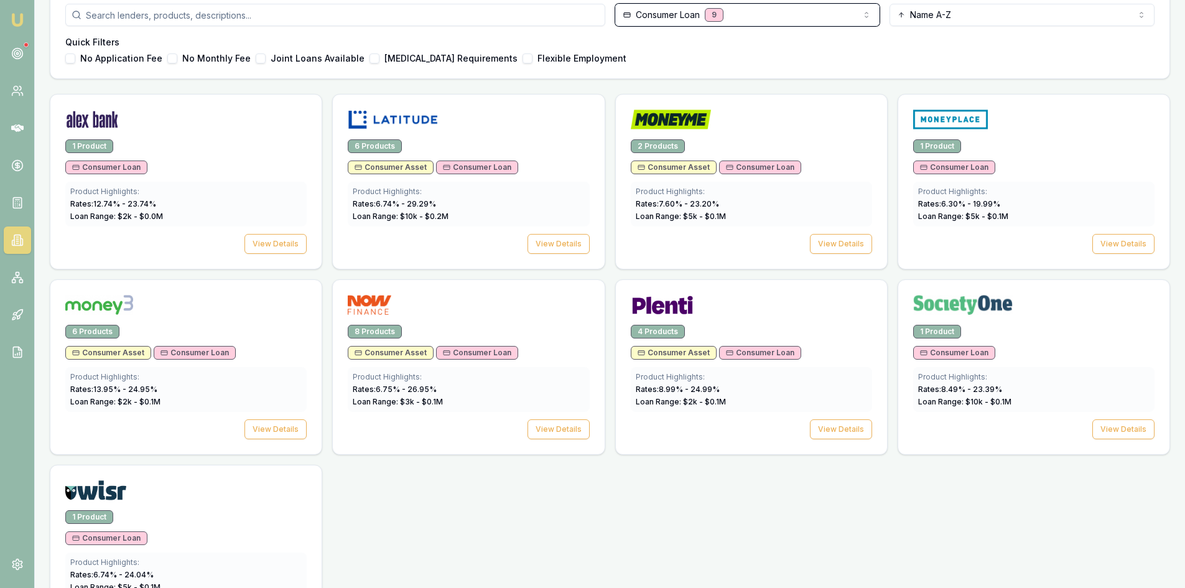
scroll to position [237, 0]
